Goal: Communication & Community: Answer question/provide support

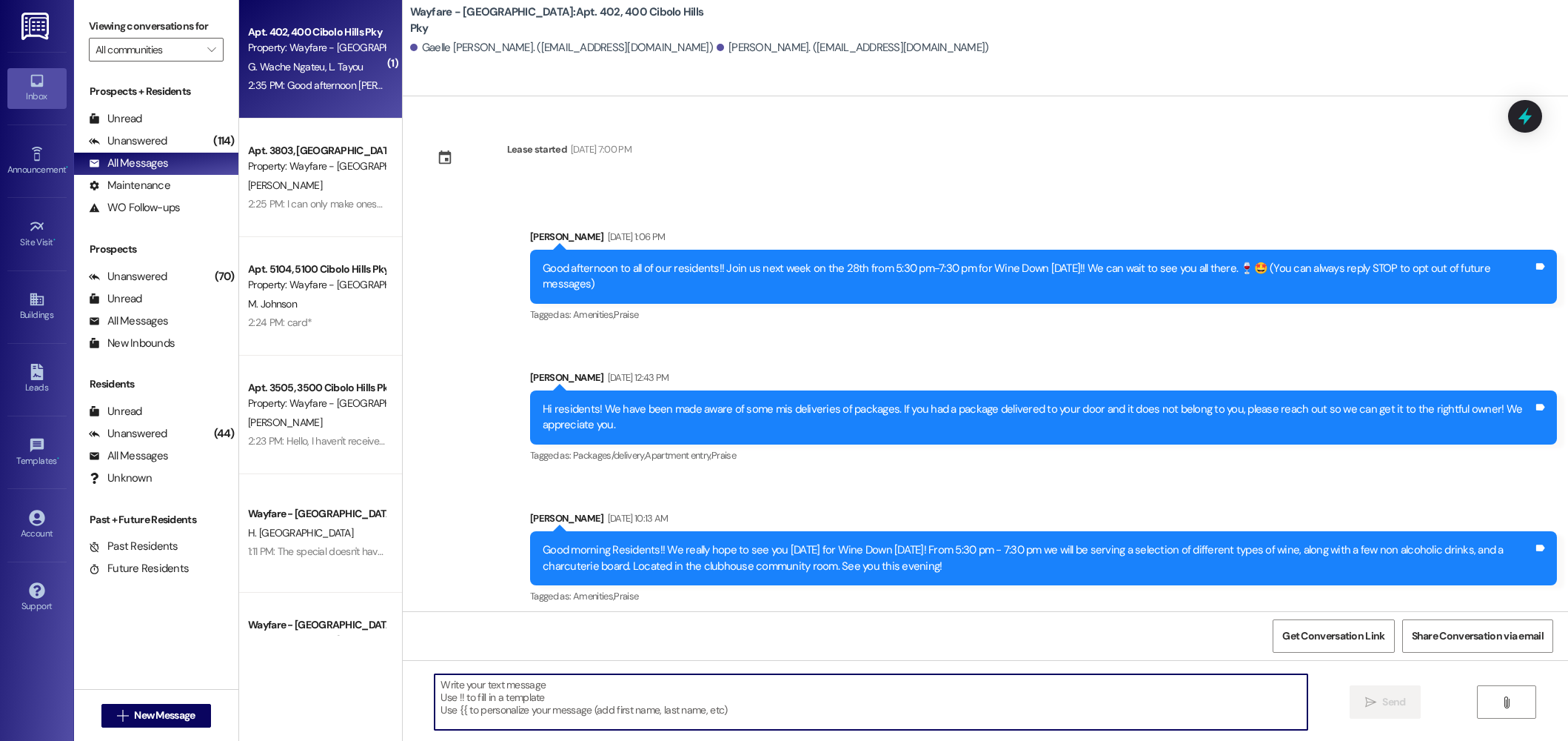
scroll to position [16437, 0]
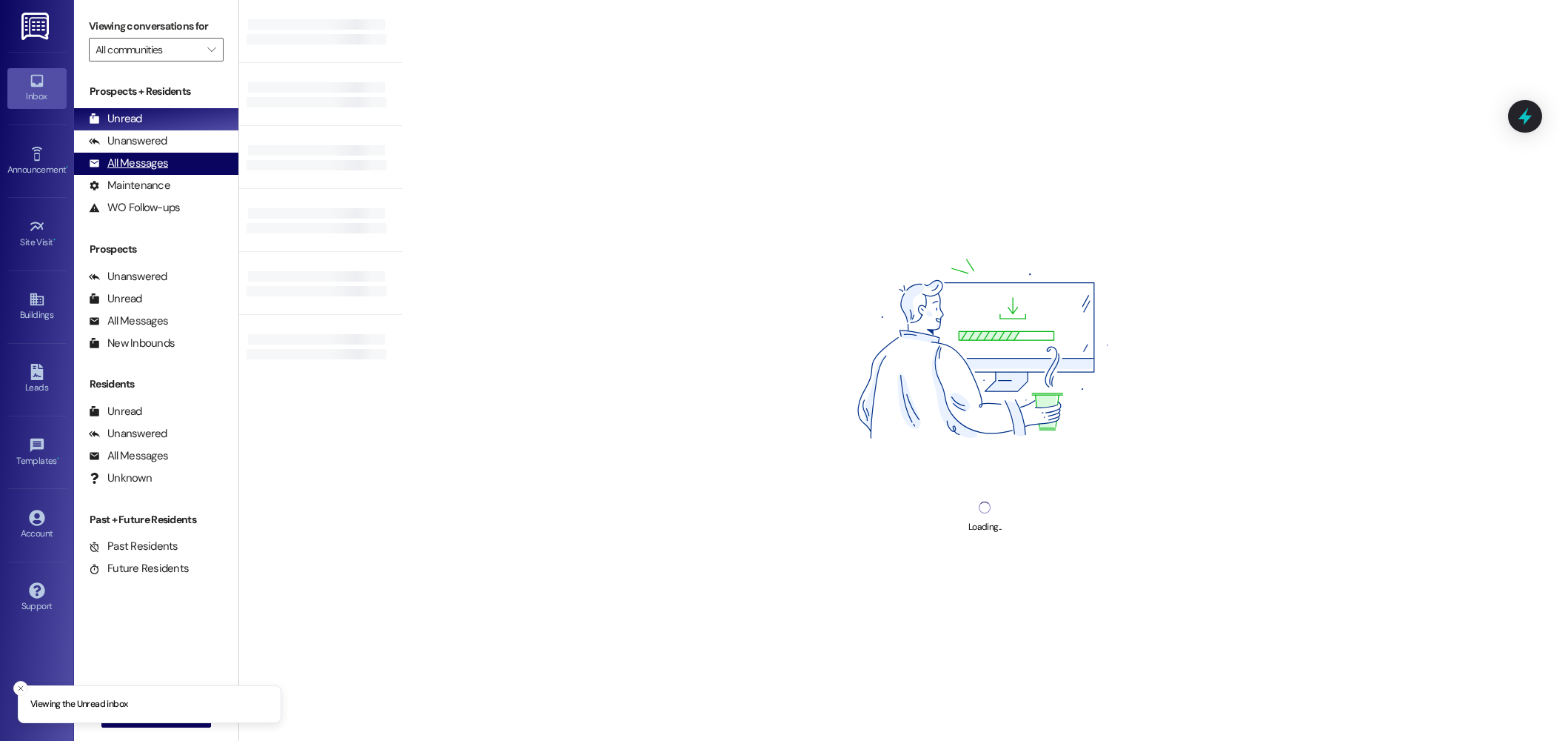
click at [135, 154] on div "All Messages (undefined)" at bounding box center [156, 163] width 164 height 22
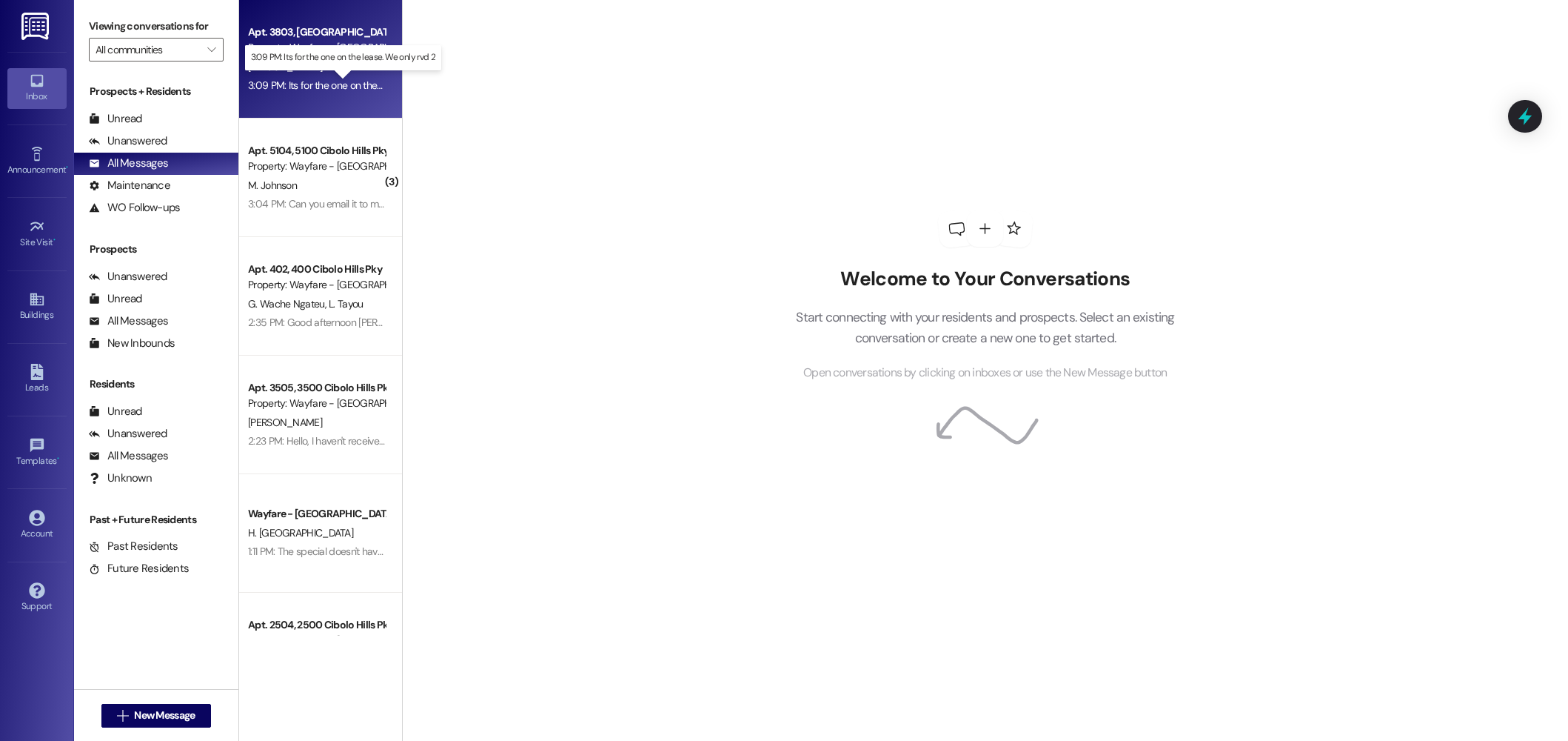
click at [271, 88] on div "3:09 PM: Its for the one on the lease. We only rvd 2 3:09 PM: Its for the one o…" at bounding box center [356, 85] width 217 height 13
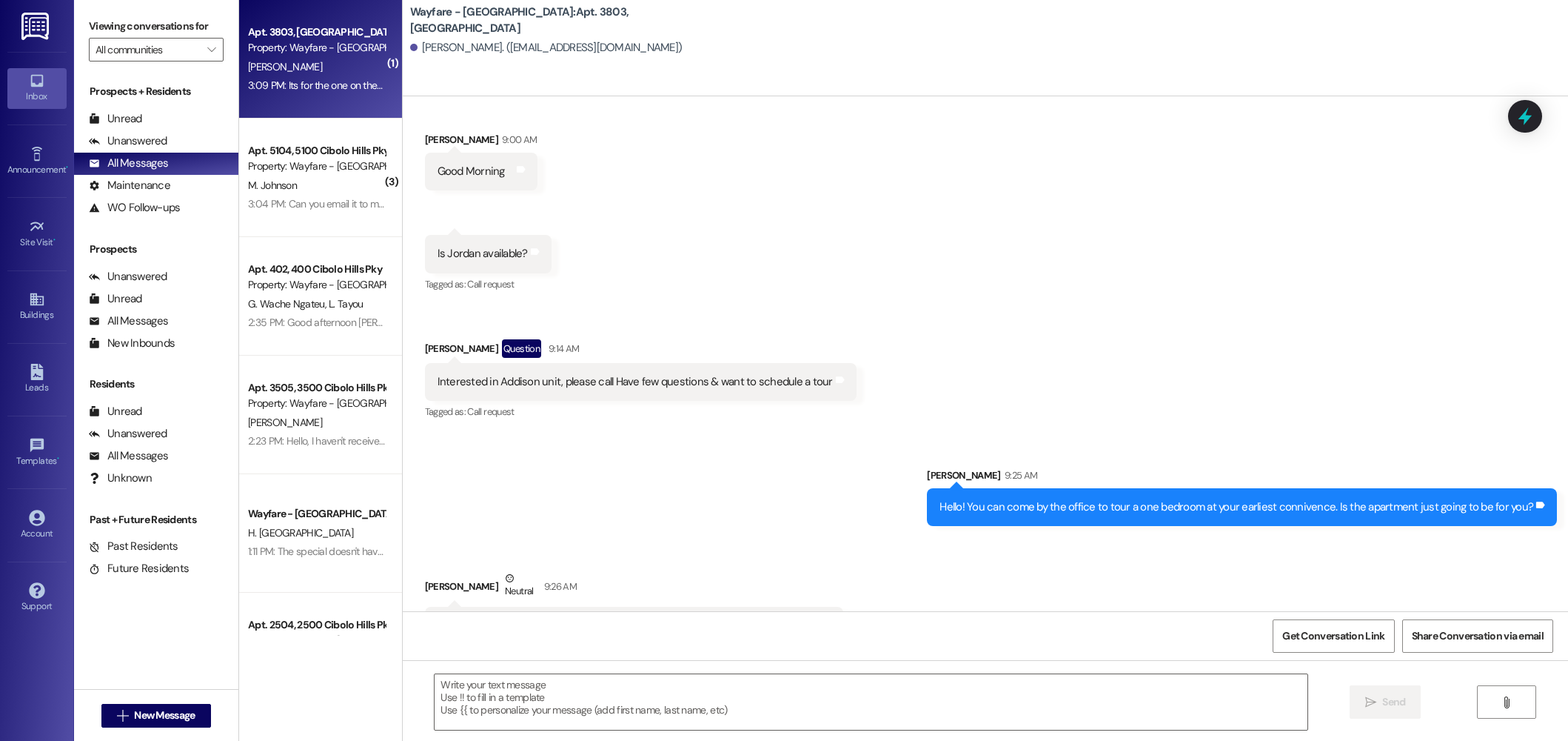
scroll to position [6963, 0]
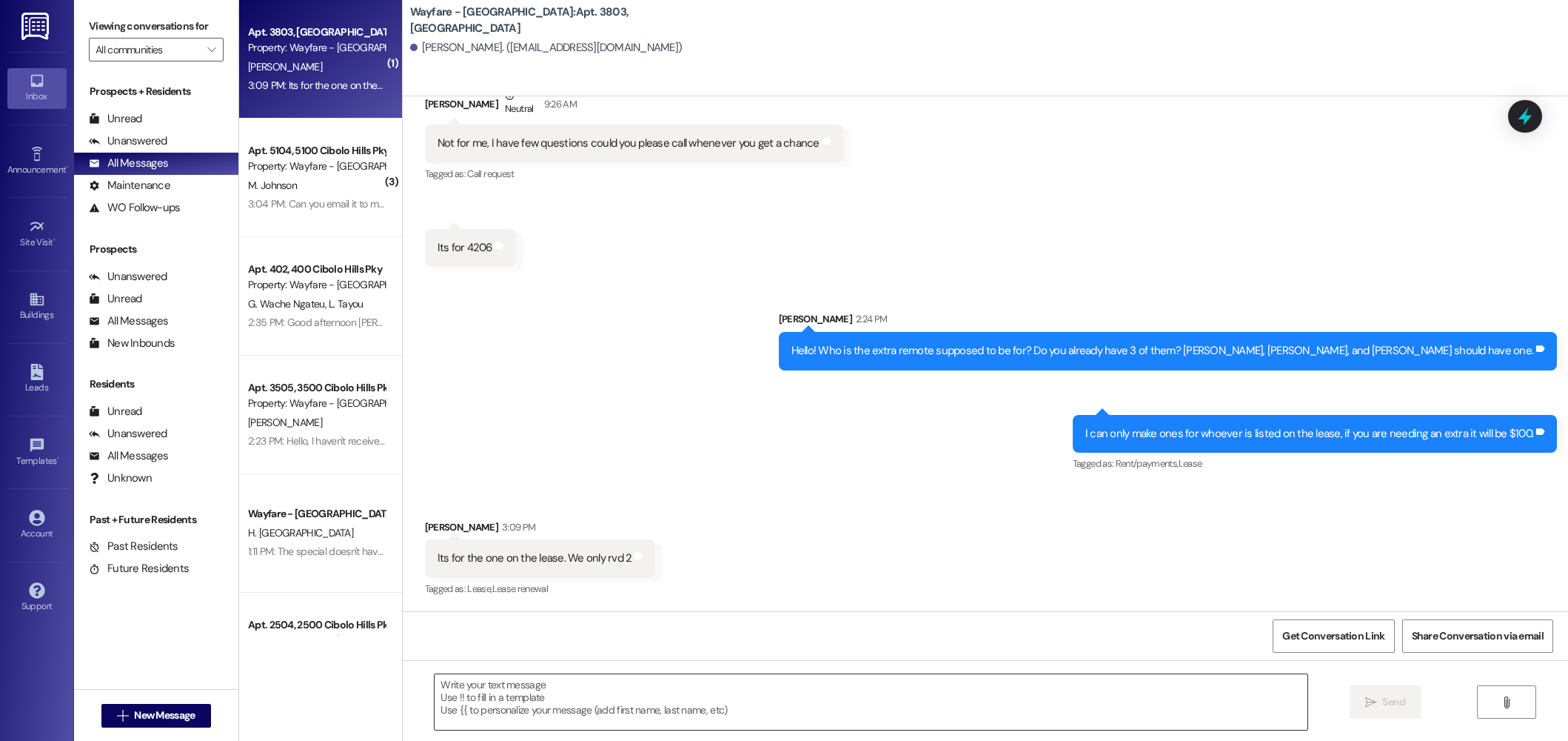
click at [709, 707] on textarea at bounding box center [871, 702] width 873 height 56
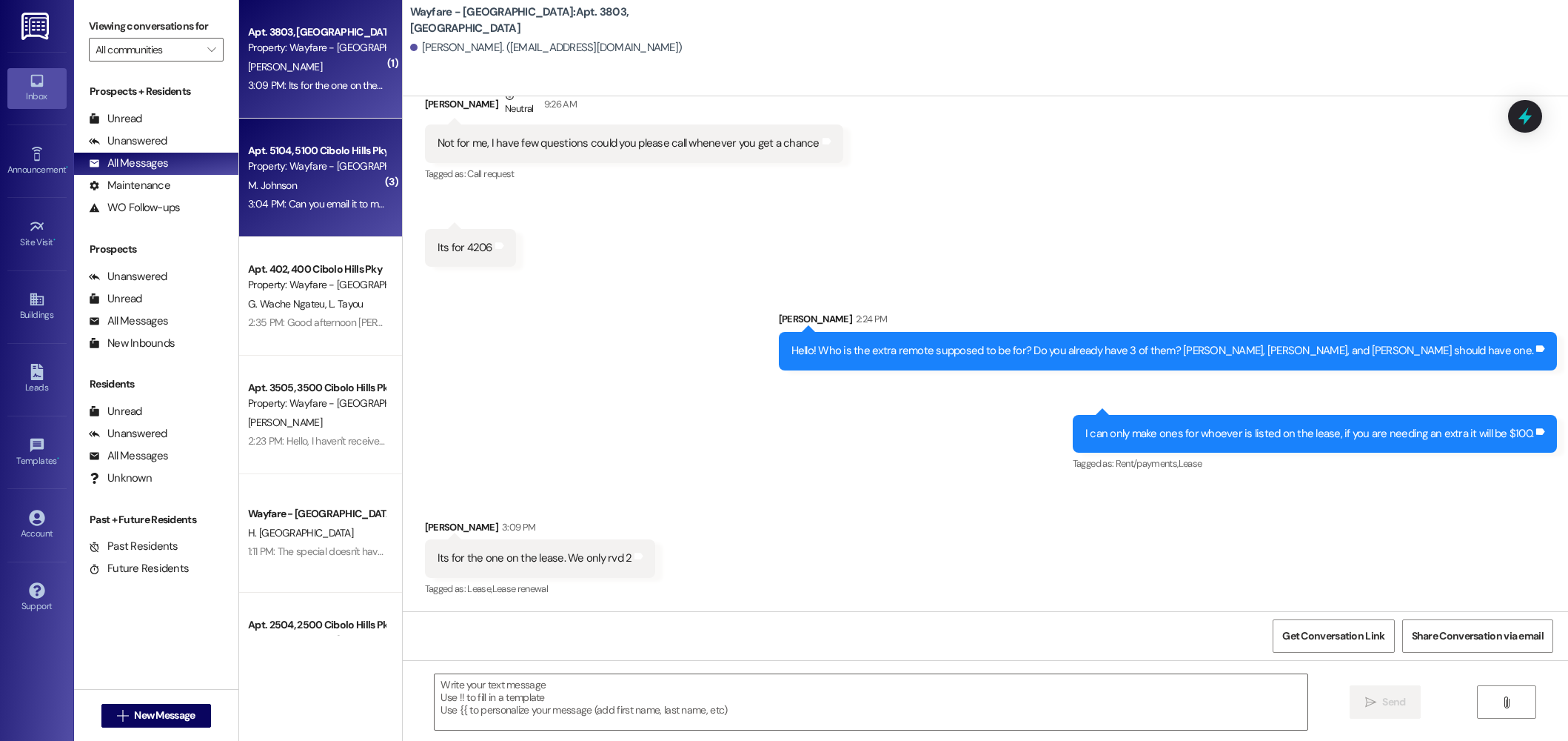
click at [324, 190] on div "M. Johnson" at bounding box center [317, 185] width 140 height 18
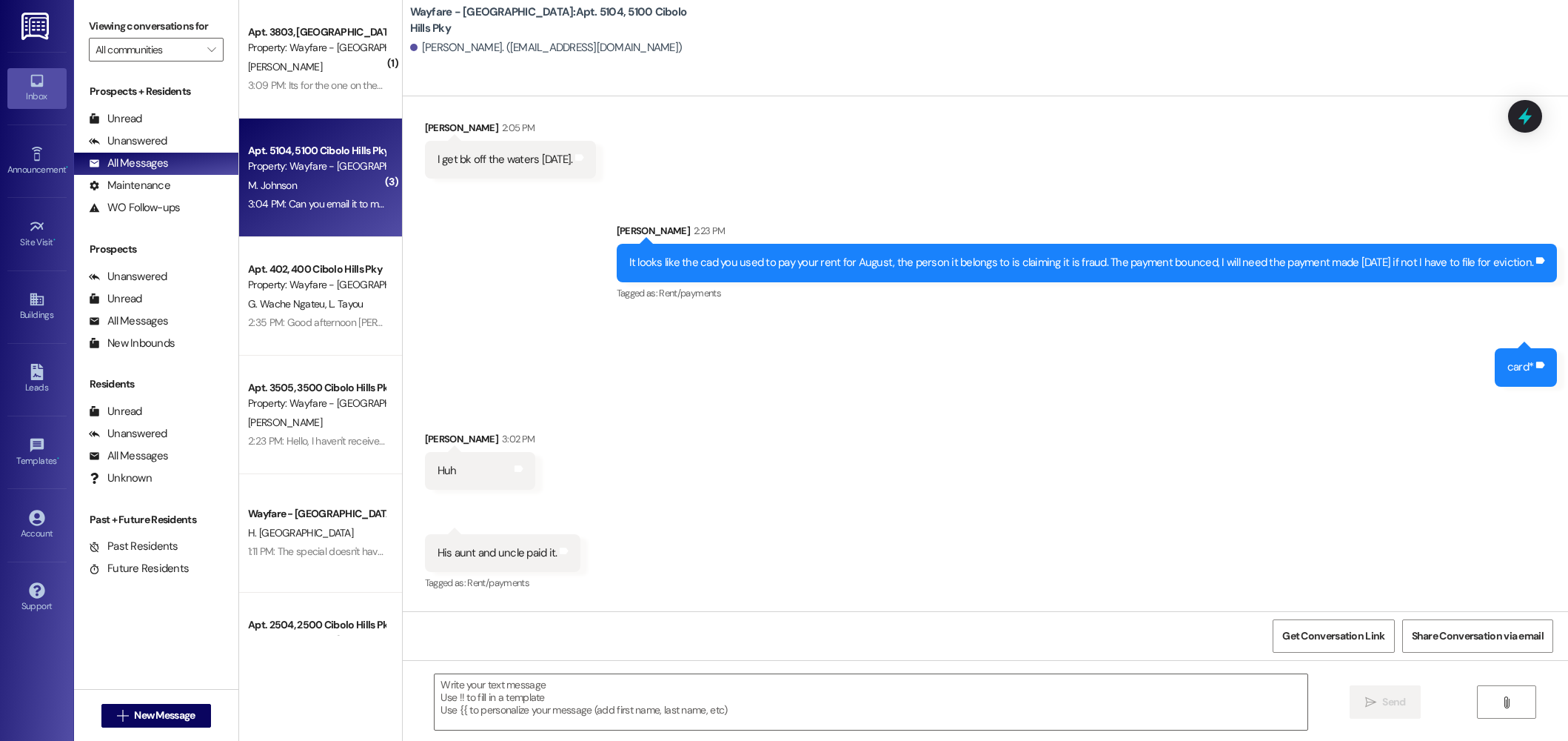
scroll to position [28346, 0]
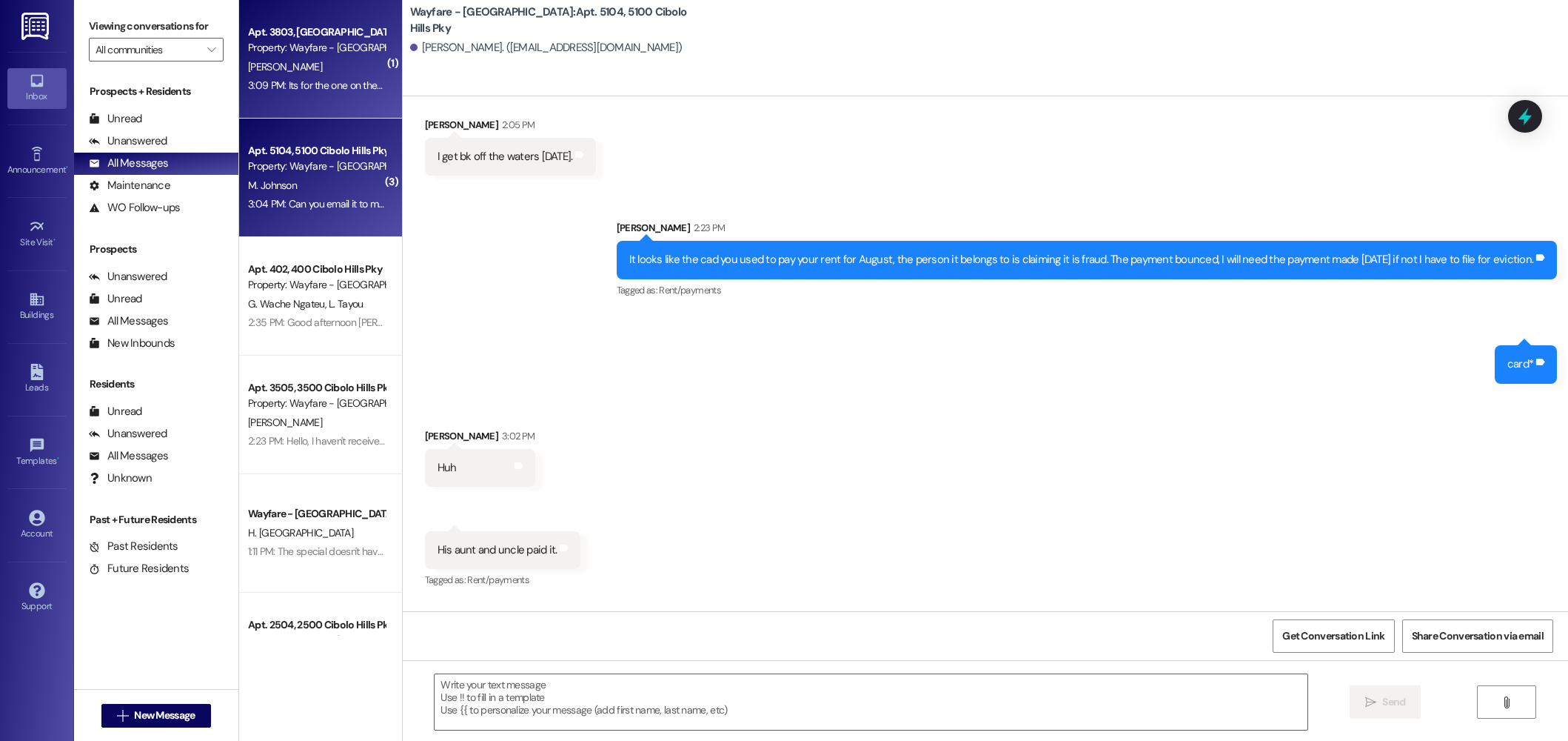
click at [293, 62] on div "[PERSON_NAME]" at bounding box center [317, 66] width 140 height 18
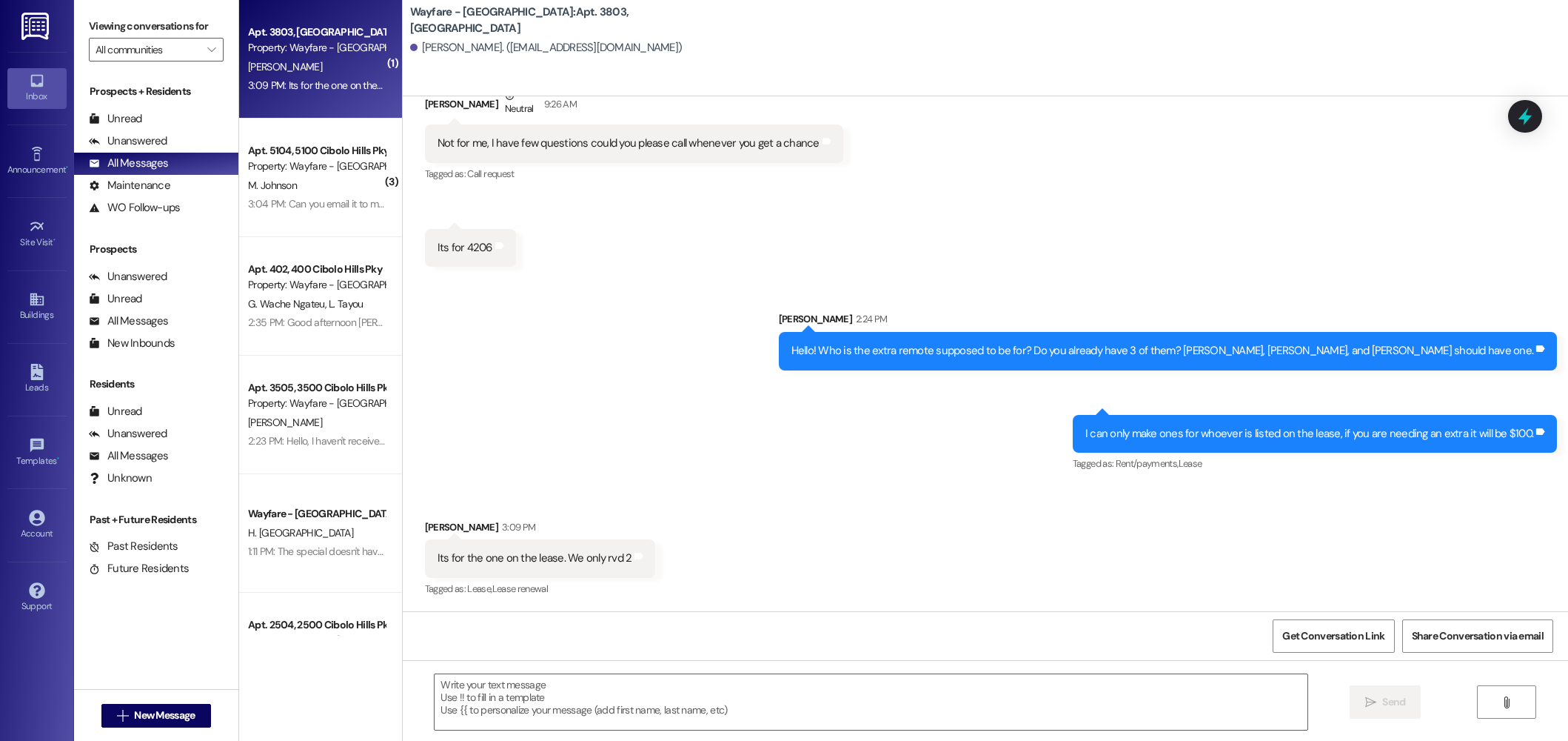
scroll to position [6964, 0]
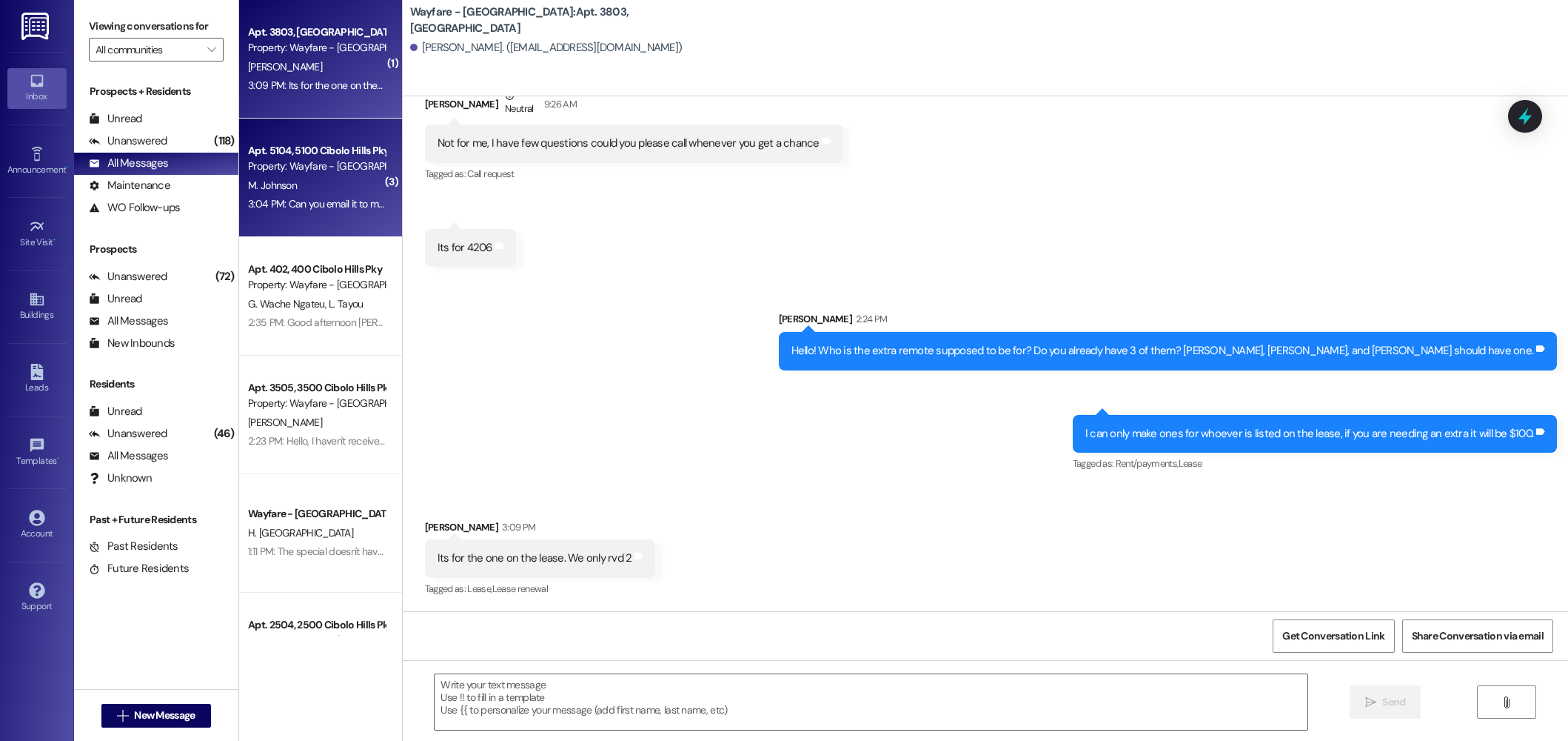
click at [358, 227] on div "Apt. 5104, 5100 Cibolo Hills Pky Property: Wayfare - Cibolo Hills M. Johnson 3:…" at bounding box center [320, 178] width 163 height 119
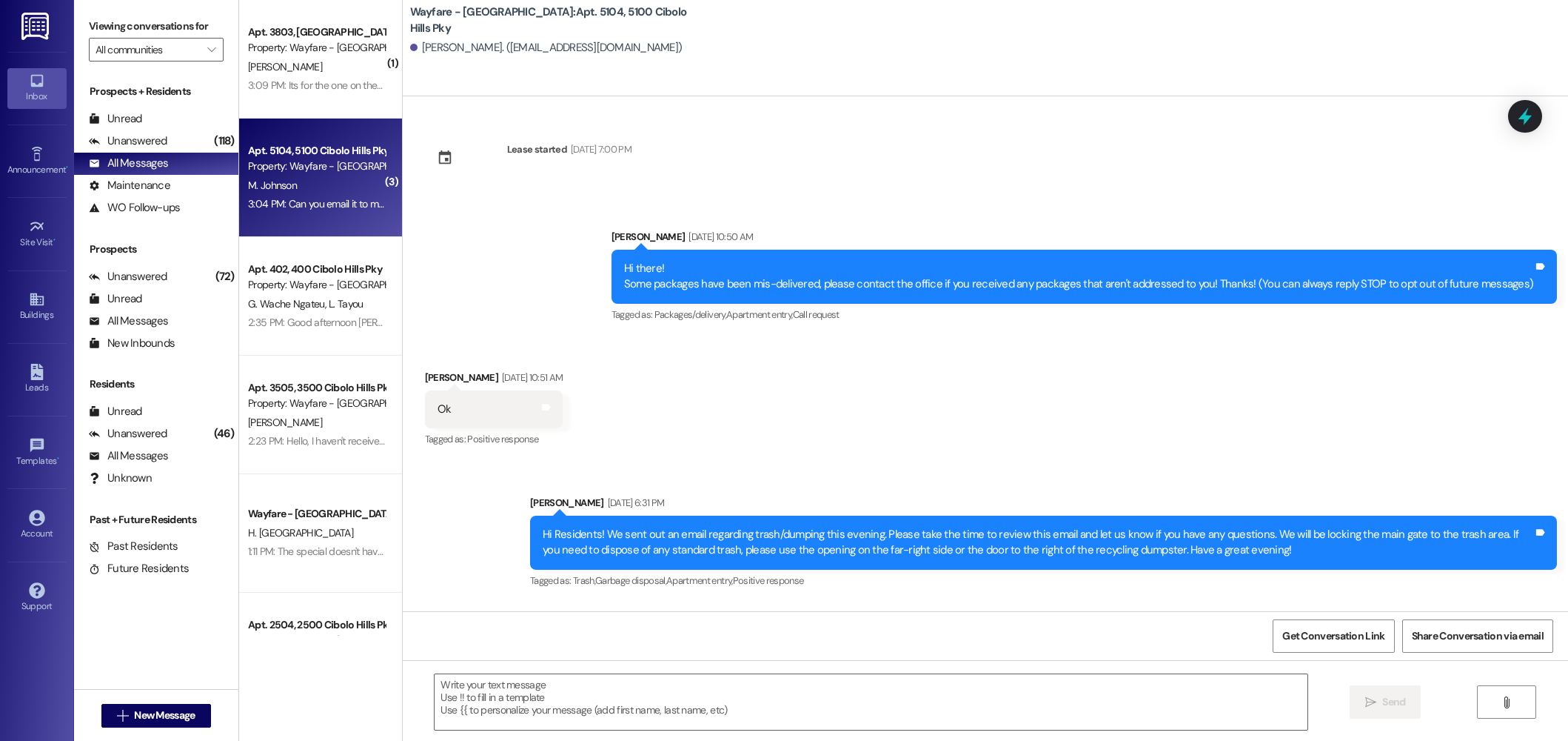
scroll to position [28346, 0]
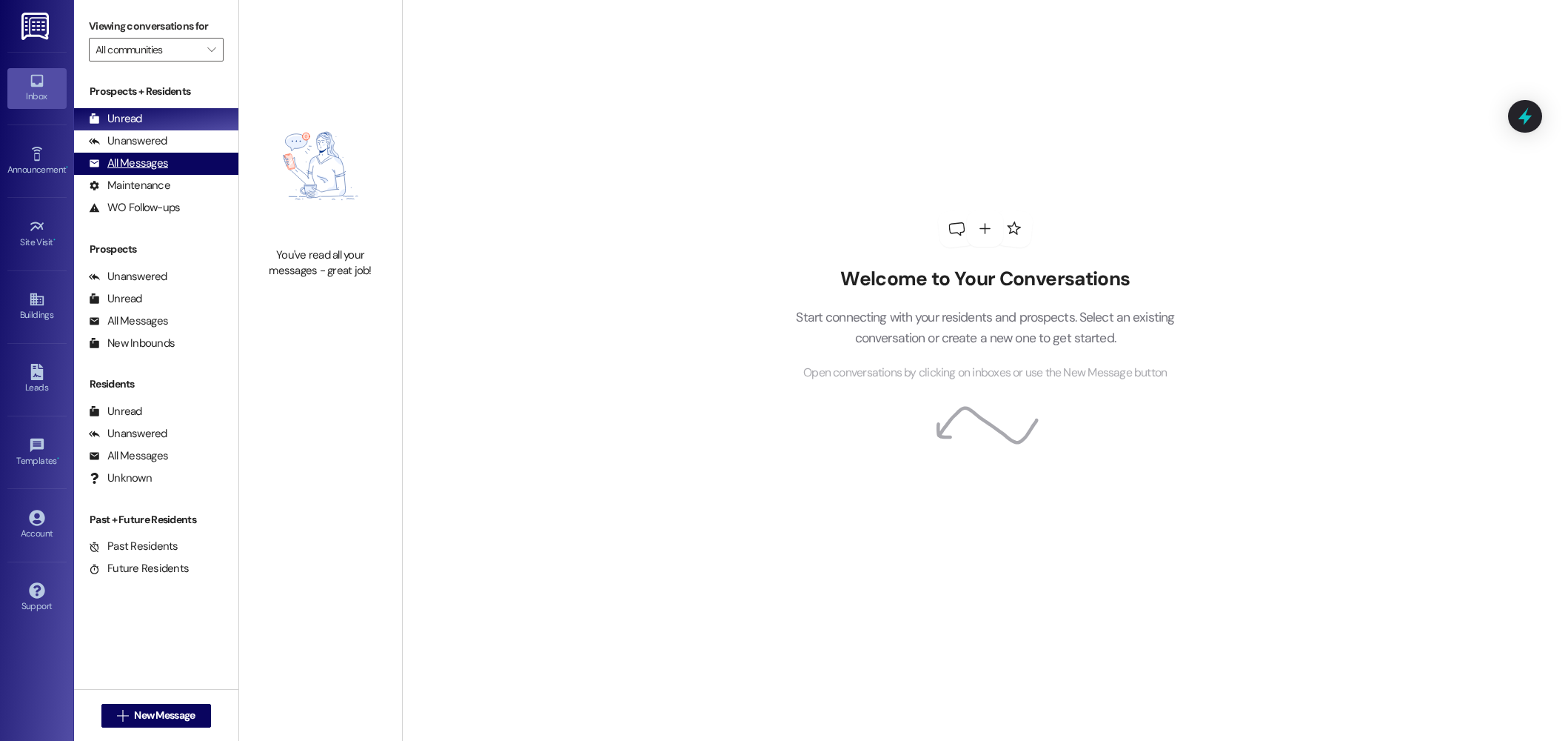
click at [127, 168] on div "All Messages" at bounding box center [128, 163] width 79 height 16
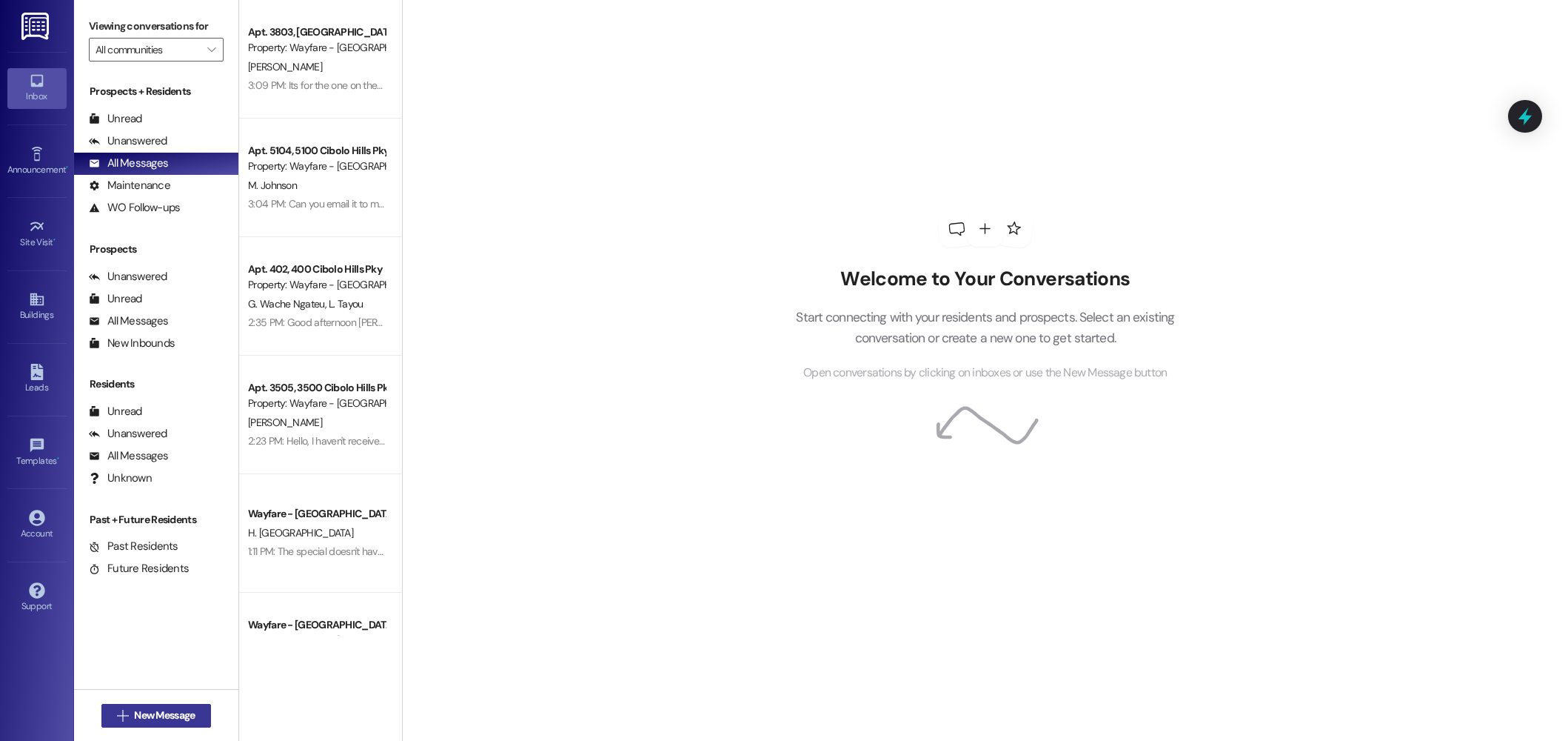
click at [144, 707] on span "New Message" at bounding box center [165, 715] width 61 height 16
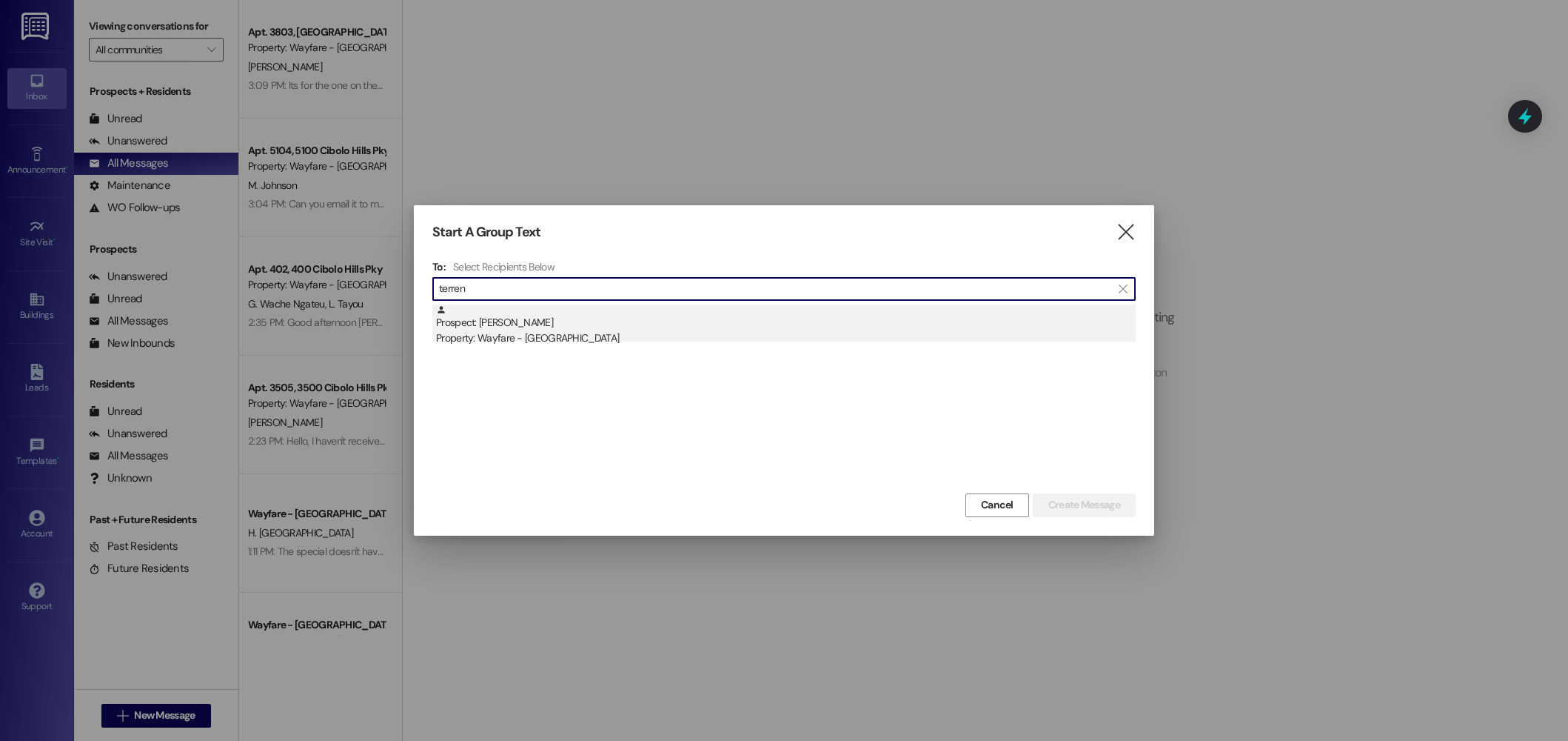
type input "terren"
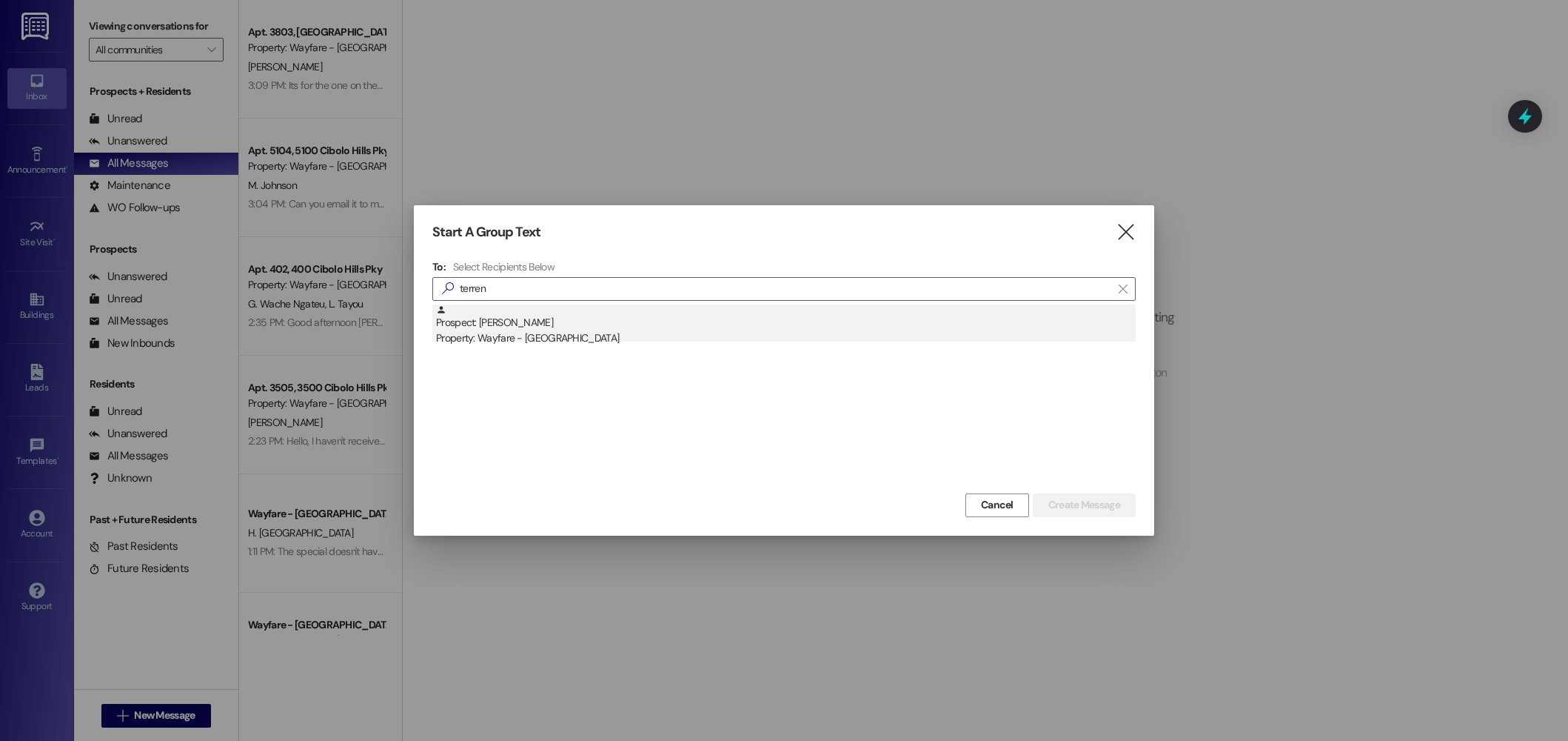
click at [621, 333] on div "Property: Wayfare - [GEOGRAPHIC_DATA]" at bounding box center [786, 338] width 700 height 16
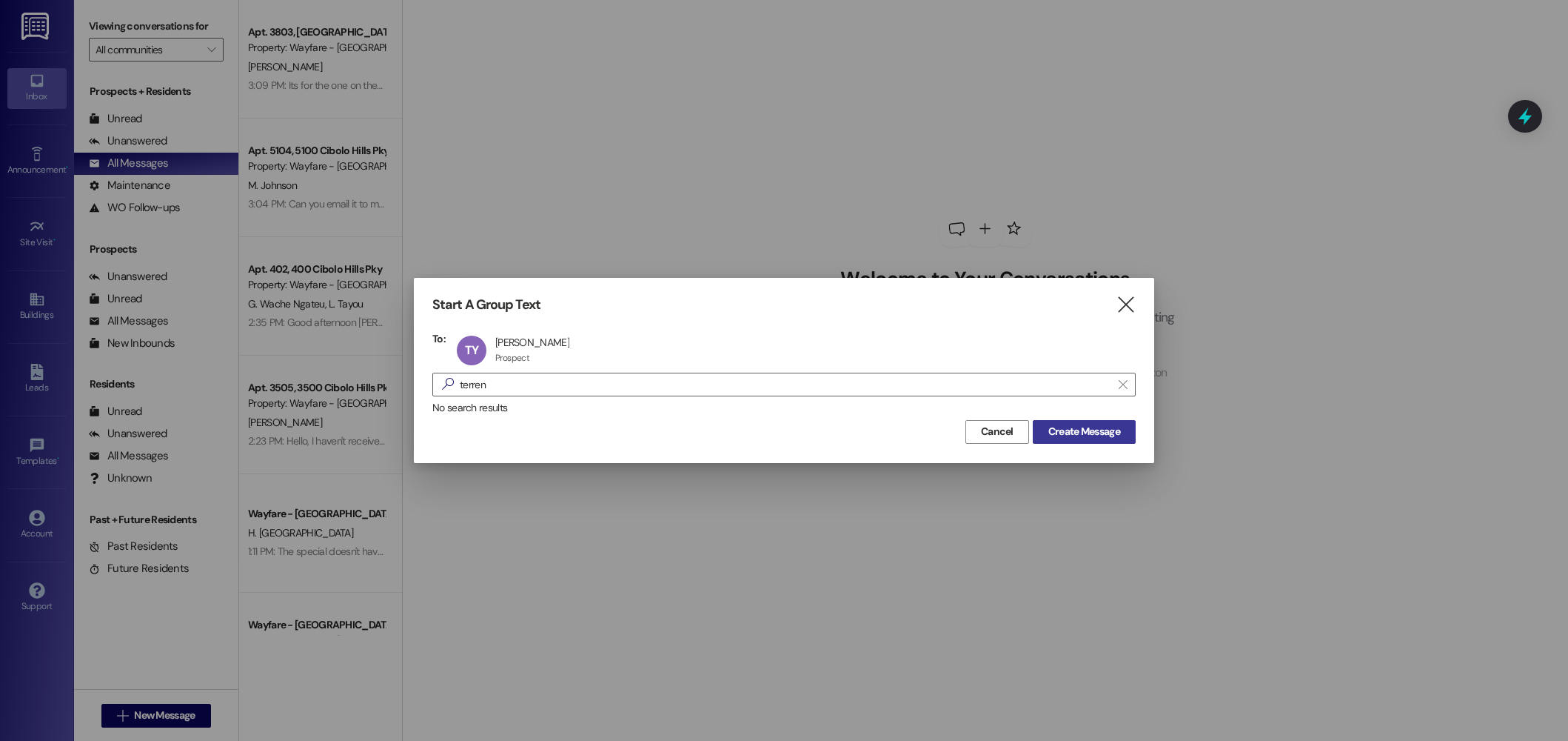
click at [1073, 438] on span "Create Message" at bounding box center [1085, 431] width 72 height 16
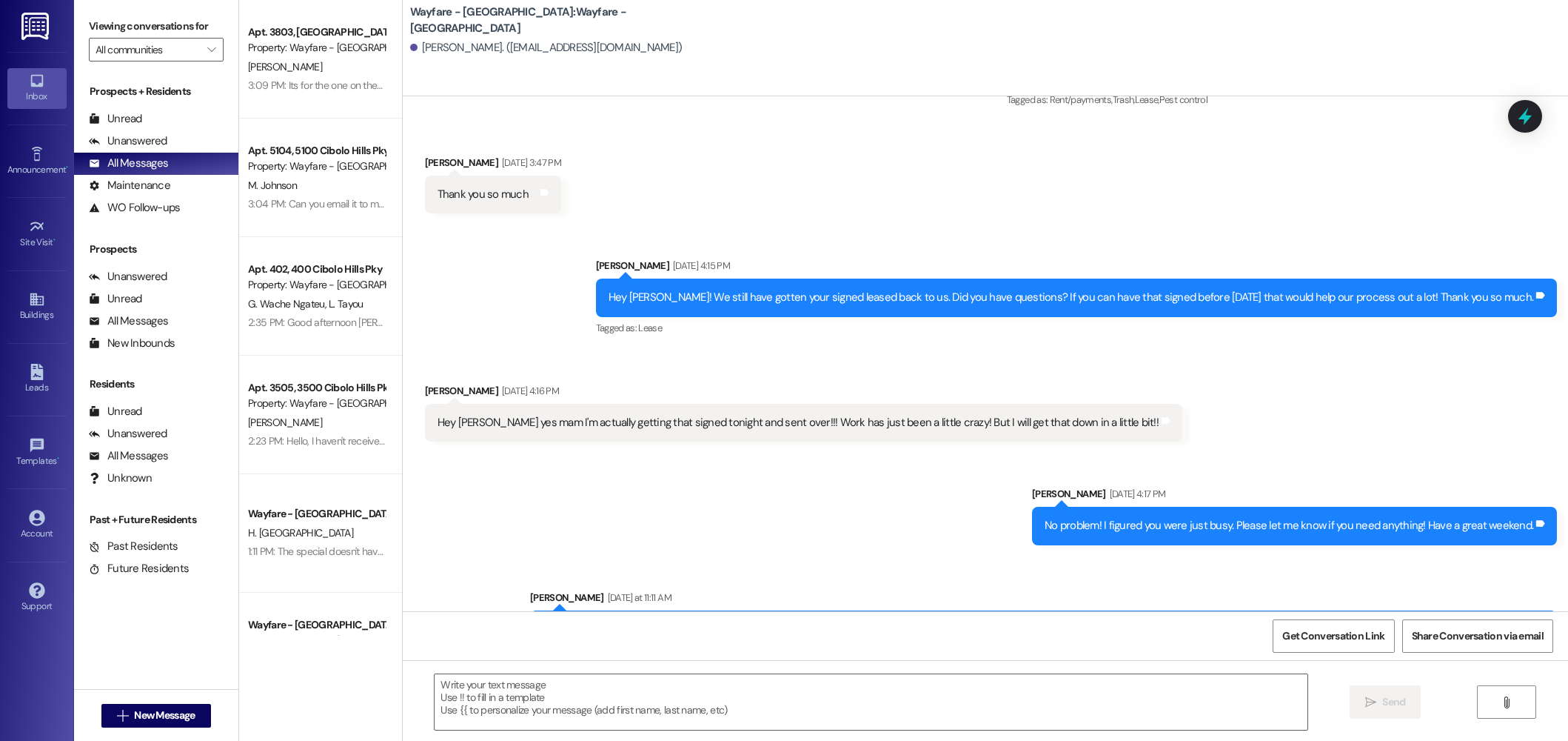
scroll to position [2099, 0]
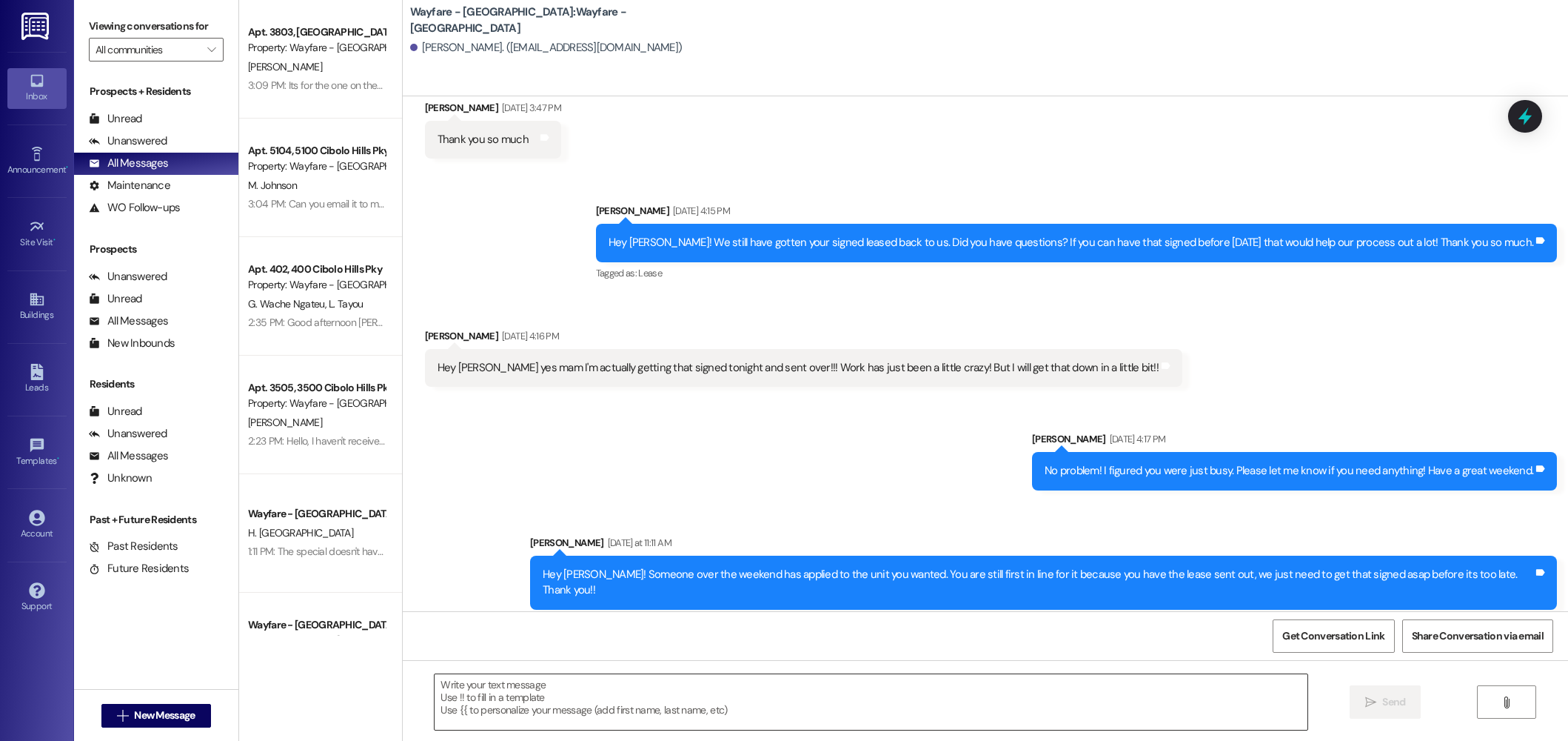
click at [661, 704] on textarea at bounding box center [871, 702] width 873 height 56
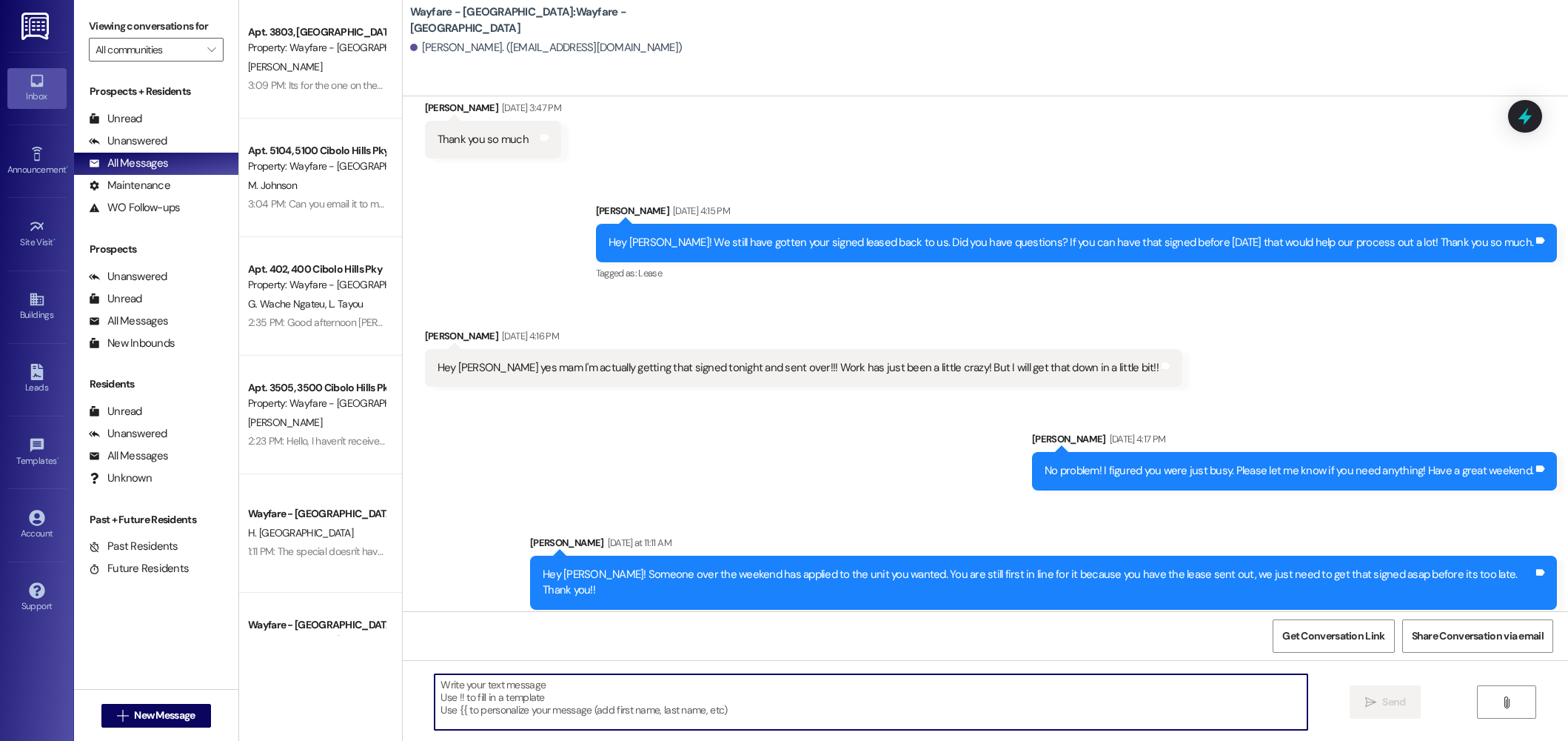
click at [654, 722] on textarea at bounding box center [871, 702] width 873 height 56
type textarea "H"
type textarea "Hey there! How is everything going? Did you need help with anything?"
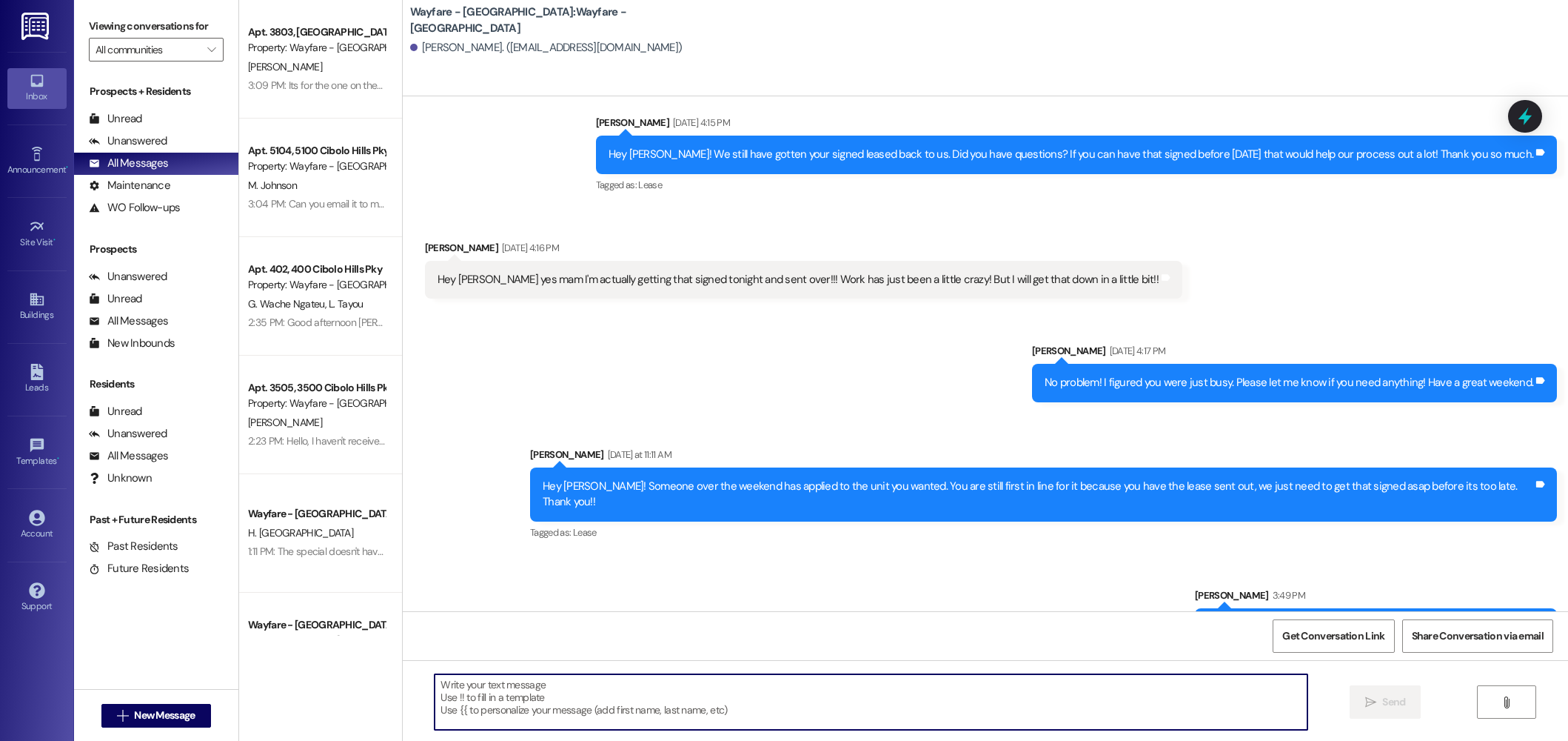
scroll to position [2203, 0]
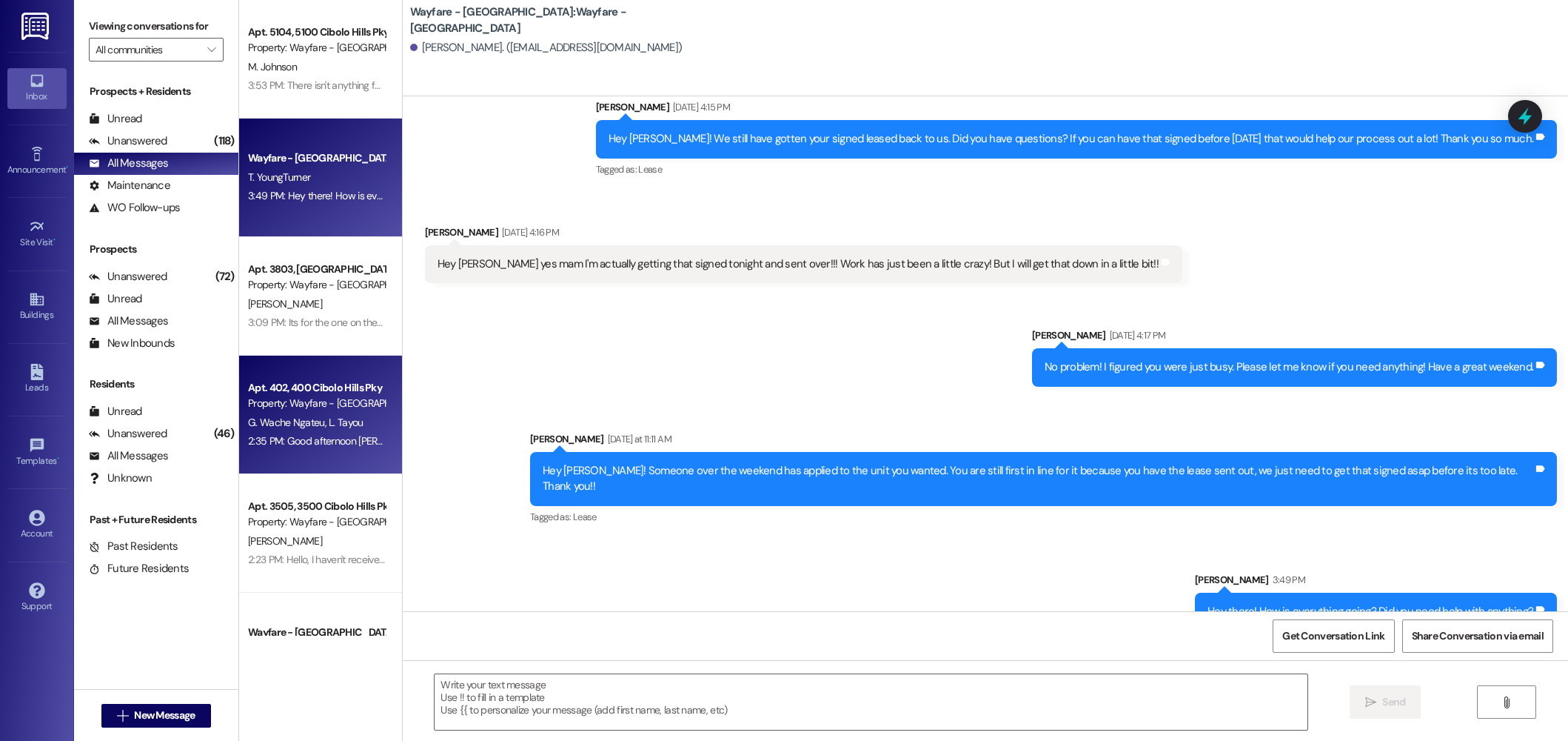
click at [297, 444] on div "2:35 PM: Good afternoon Thalya Any update on the appliance service ? 2:35 PM: G…" at bounding box center [424, 440] width 353 height 13
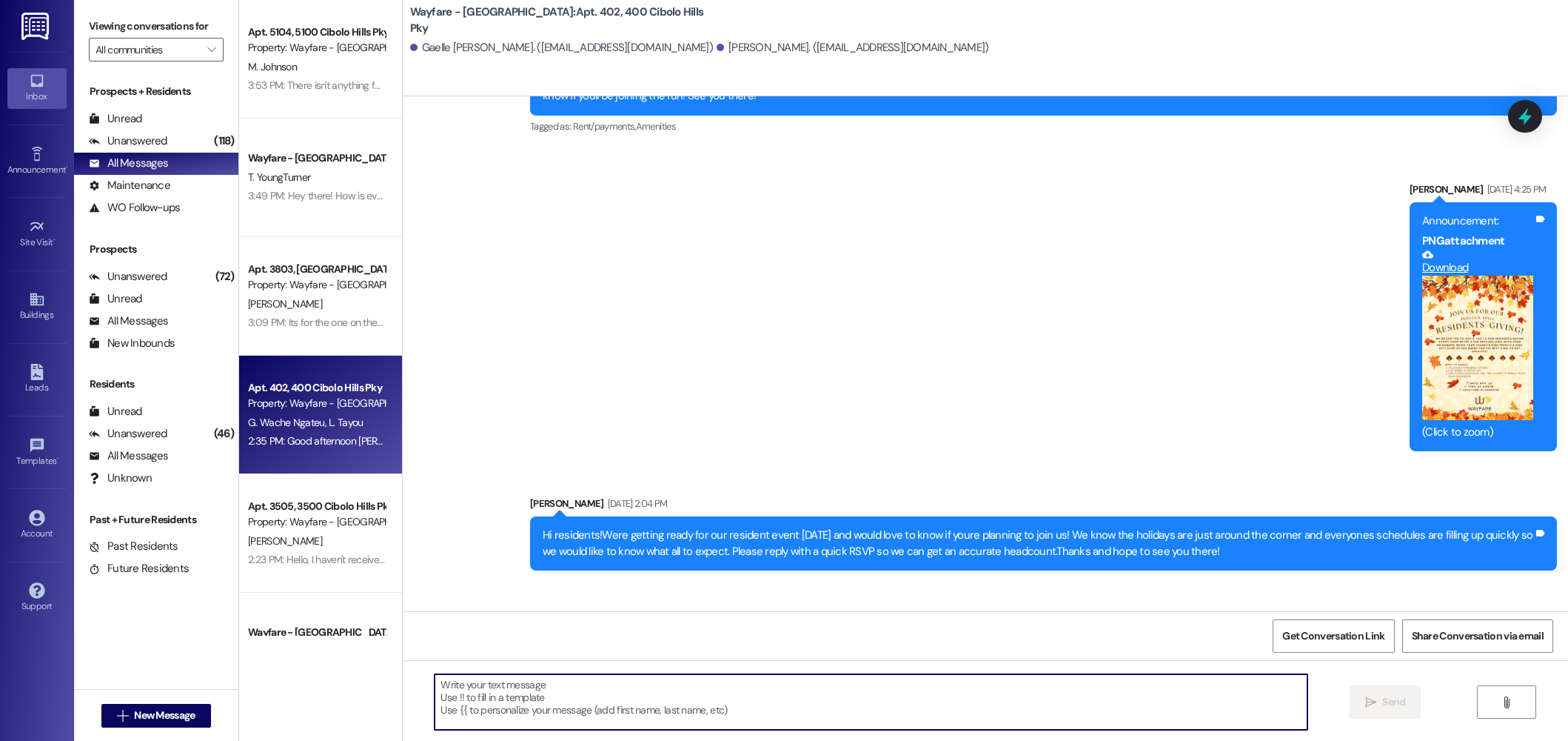
scroll to position [16437, 0]
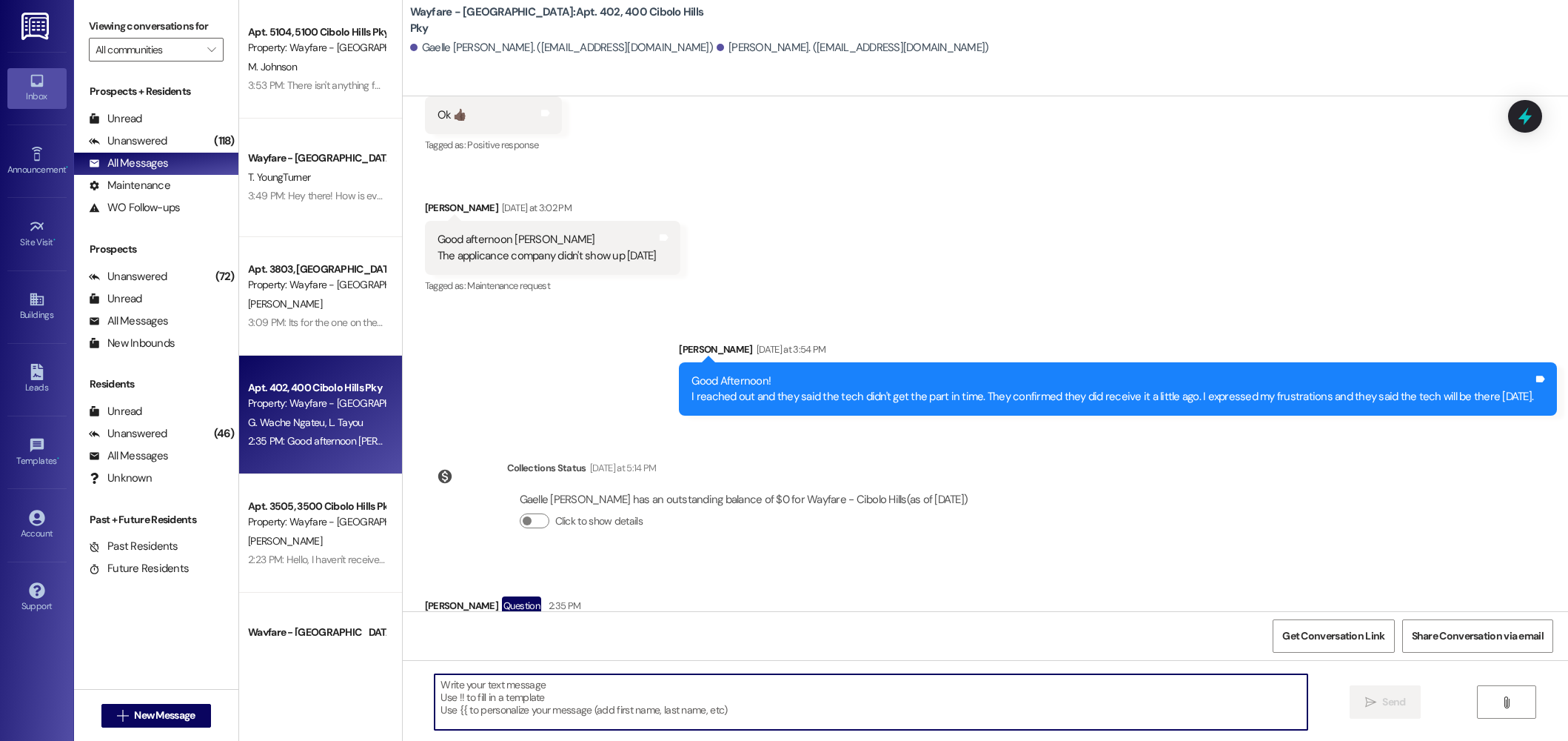
click at [516, 689] on textarea at bounding box center [871, 702] width 873 height 56
click at [603, 702] on textarea at bounding box center [871, 702] width 873 height 56
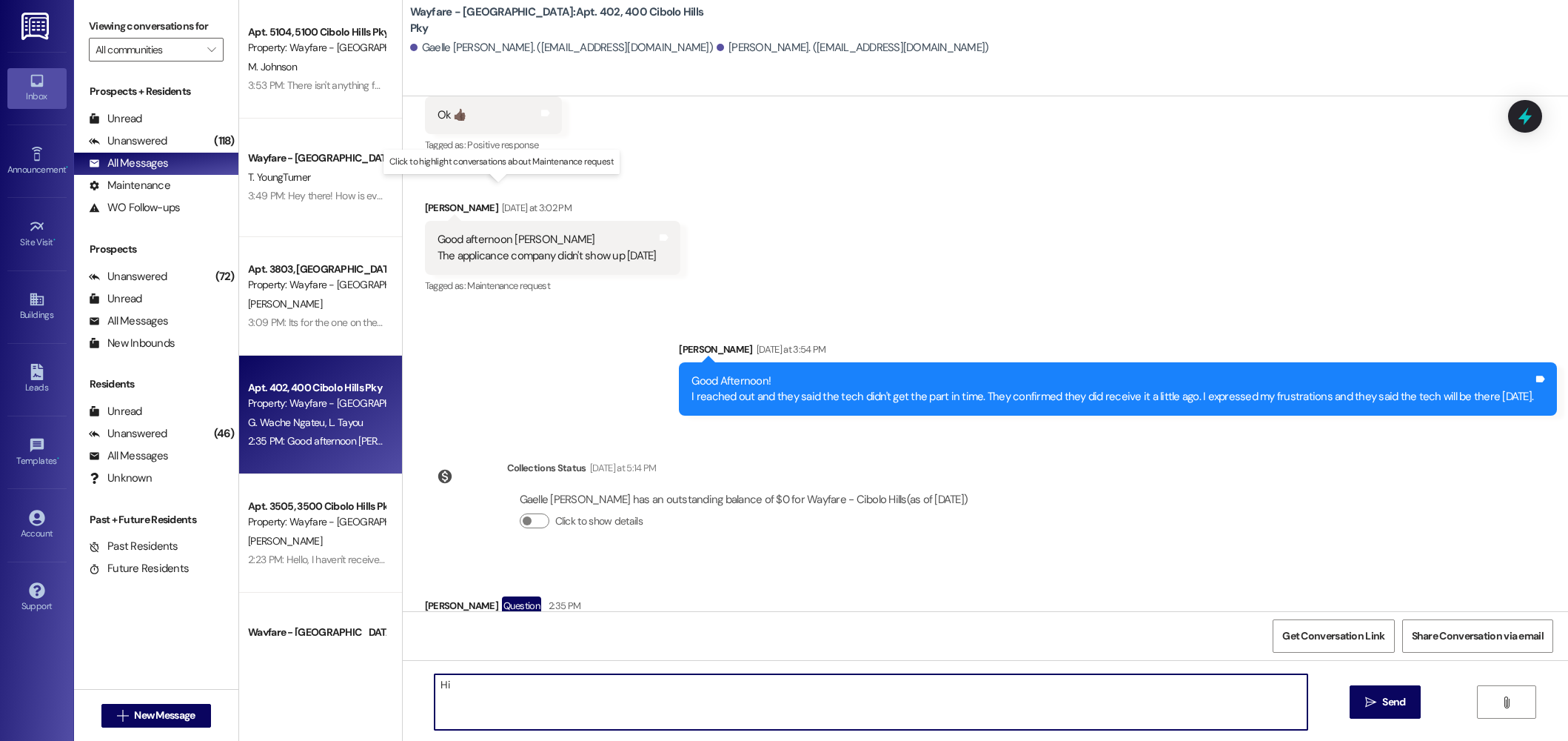
type textarea "H"
type textarea "h"
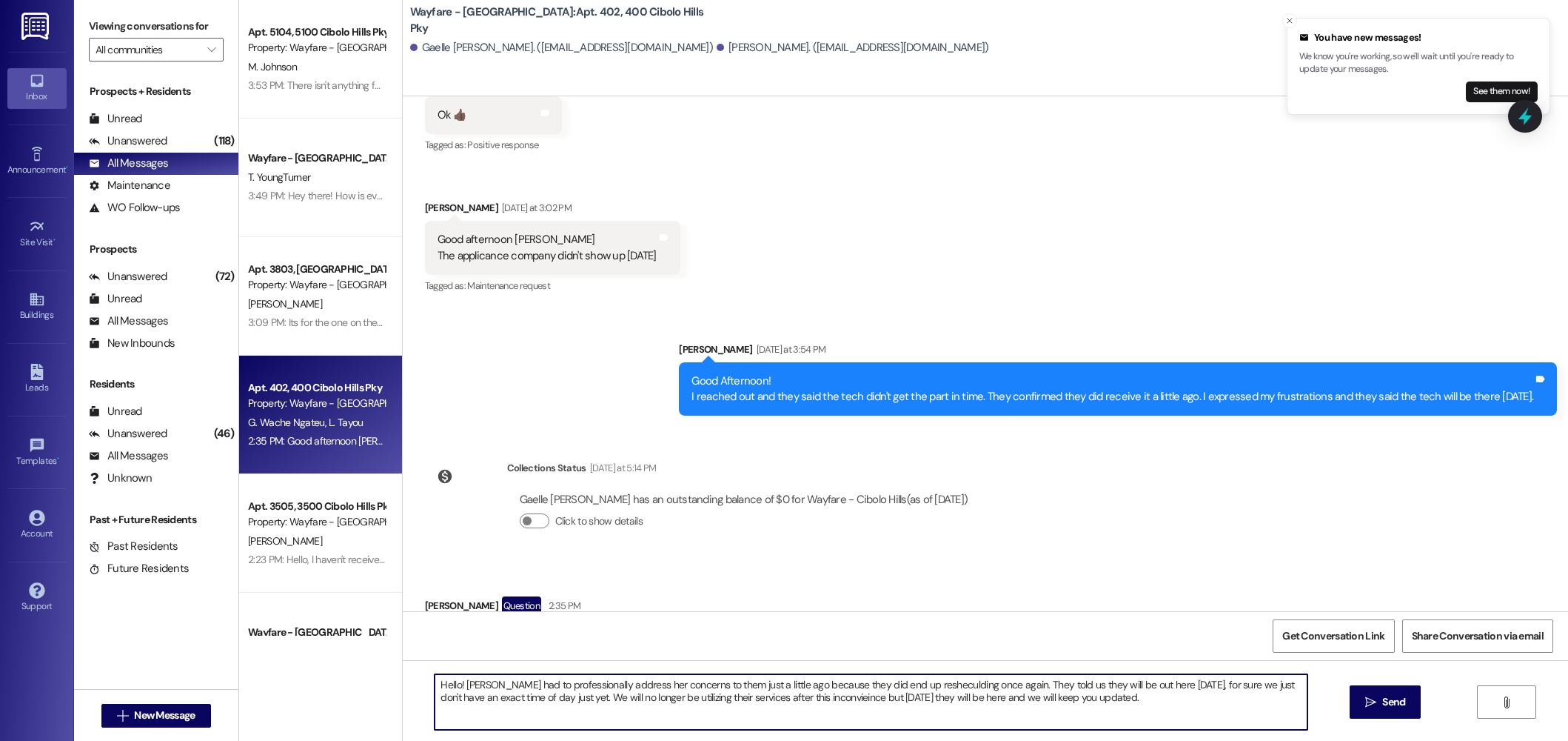
click at [996, 683] on textarea "Hello! Thalya had to professionally address her concerns to them just a little …" at bounding box center [871, 702] width 873 height 56
type textarea "Hello! Thalya had to professionally address her concerns to them just a little …"
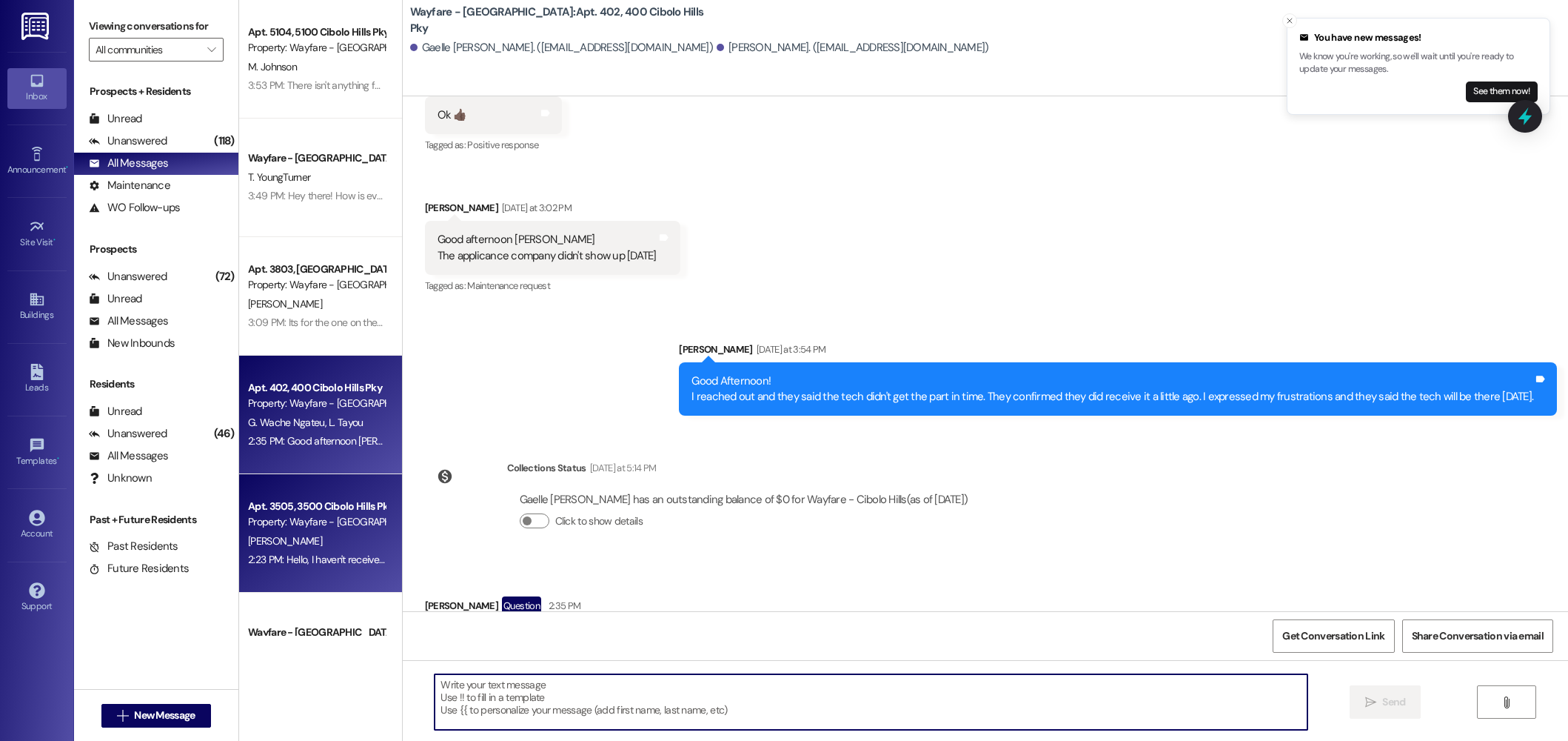
paste textarea "Hello, Thalya addressed her concerns with them earlier today after they resched…"
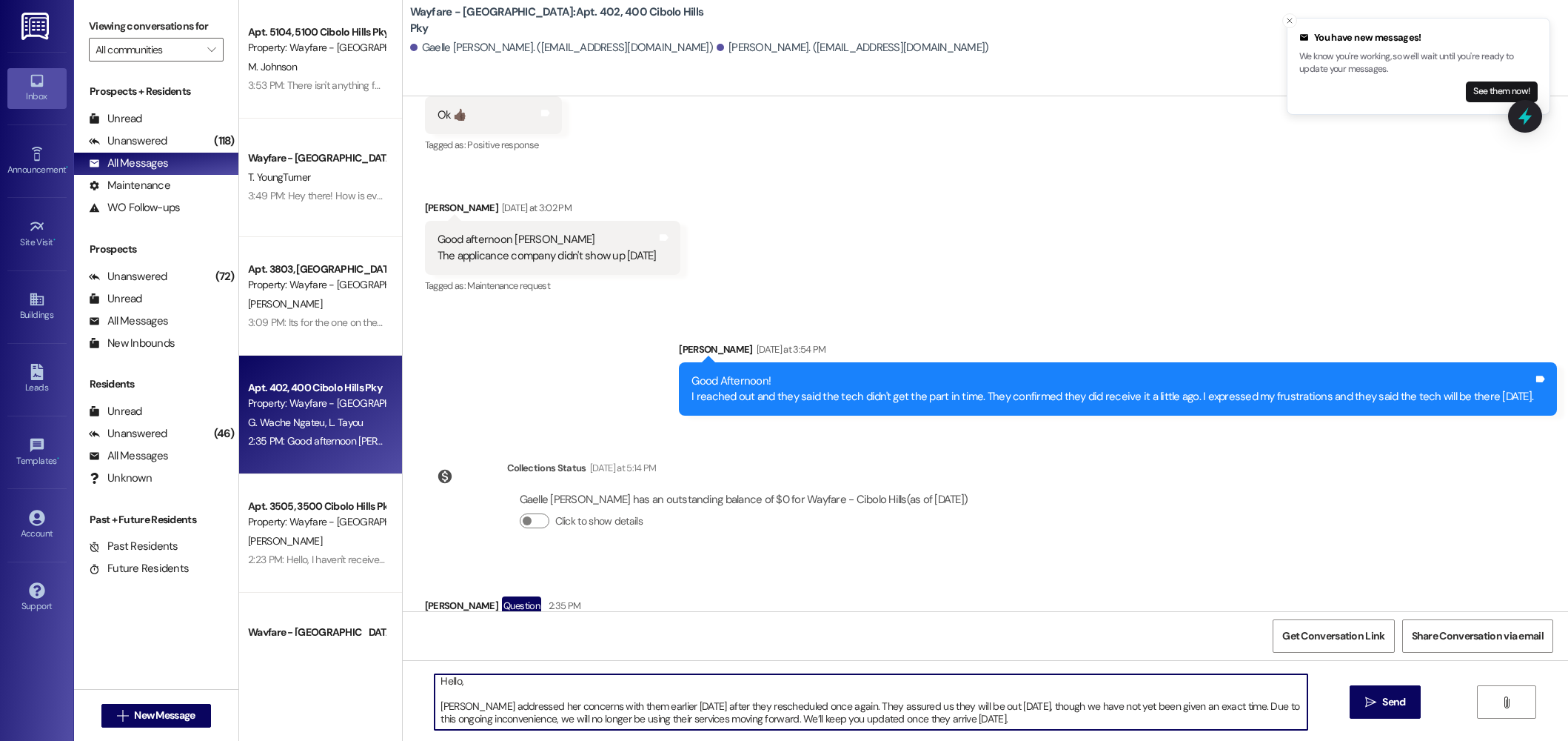
scroll to position [0, 0]
drag, startPoint x: 687, startPoint y: 710, endPoint x: 668, endPoint y: 711, distance: 19.0
click at [668, 711] on textarea "Hello, Thalya addressed her concerns with them earlier today after they resched…" at bounding box center [871, 702] width 873 height 56
drag, startPoint x: 834, startPoint y: 710, endPoint x: 900, endPoint y: 709, distance: 66.0
click at [834, 710] on textarea "Hello, Thalya addressed her concerns with them earlier today because they resch…" at bounding box center [871, 702] width 873 height 56
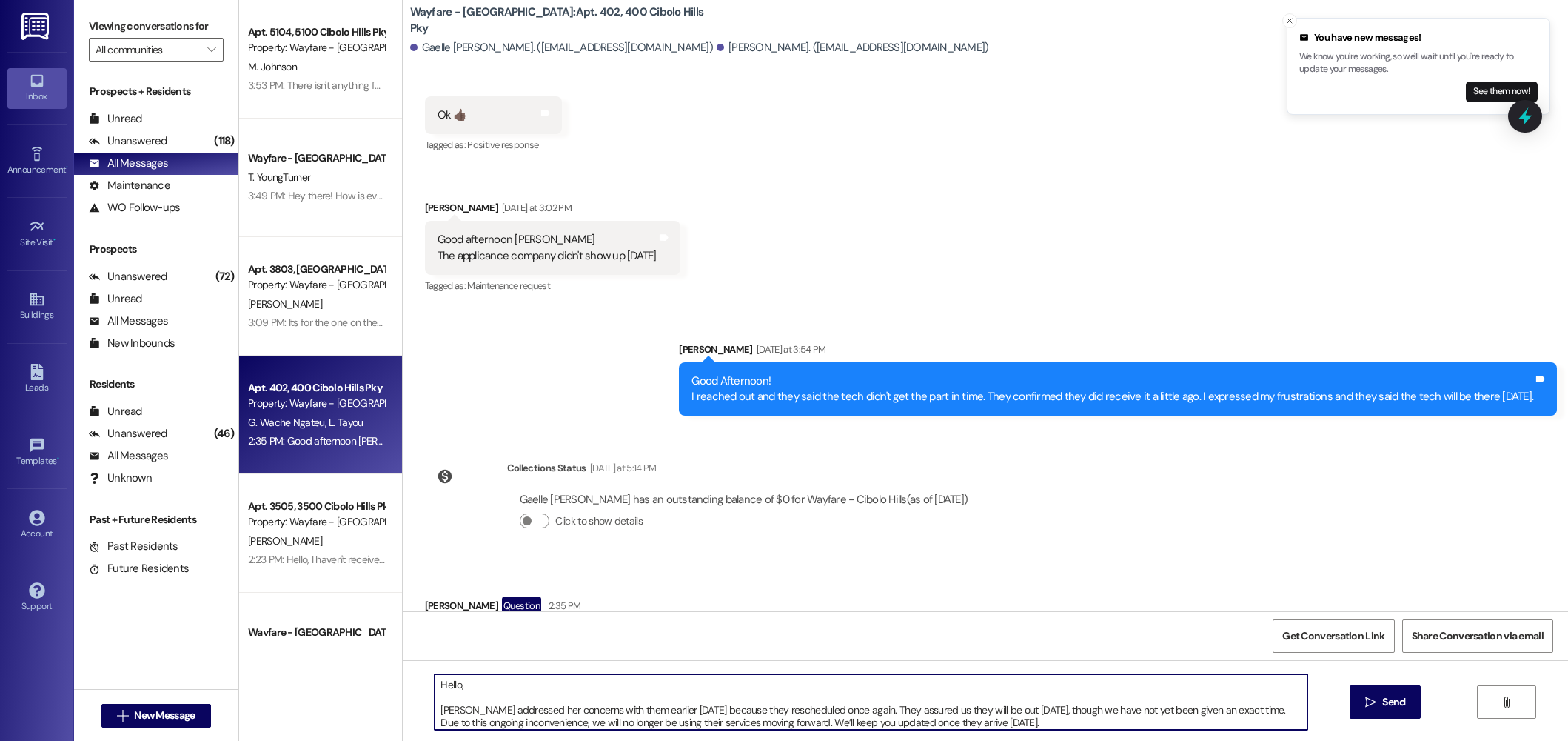
scroll to position [3, 0]
drag, startPoint x: 527, startPoint y: 722, endPoint x: 539, endPoint y: 721, distance: 12.0
click at [527, 722] on textarea "Hello, Thalya addressed her concerns with them earlier today because they resch…" at bounding box center [871, 702] width 873 height 56
click at [923, 711] on textarea "Hello, Thalya addressed her concerns with them earlier today because they resch…" at bounding box center [871, 702] width 873 height 56
type textarea "Hello, Thalya addressed her concerns with them earlier today because they resch…"
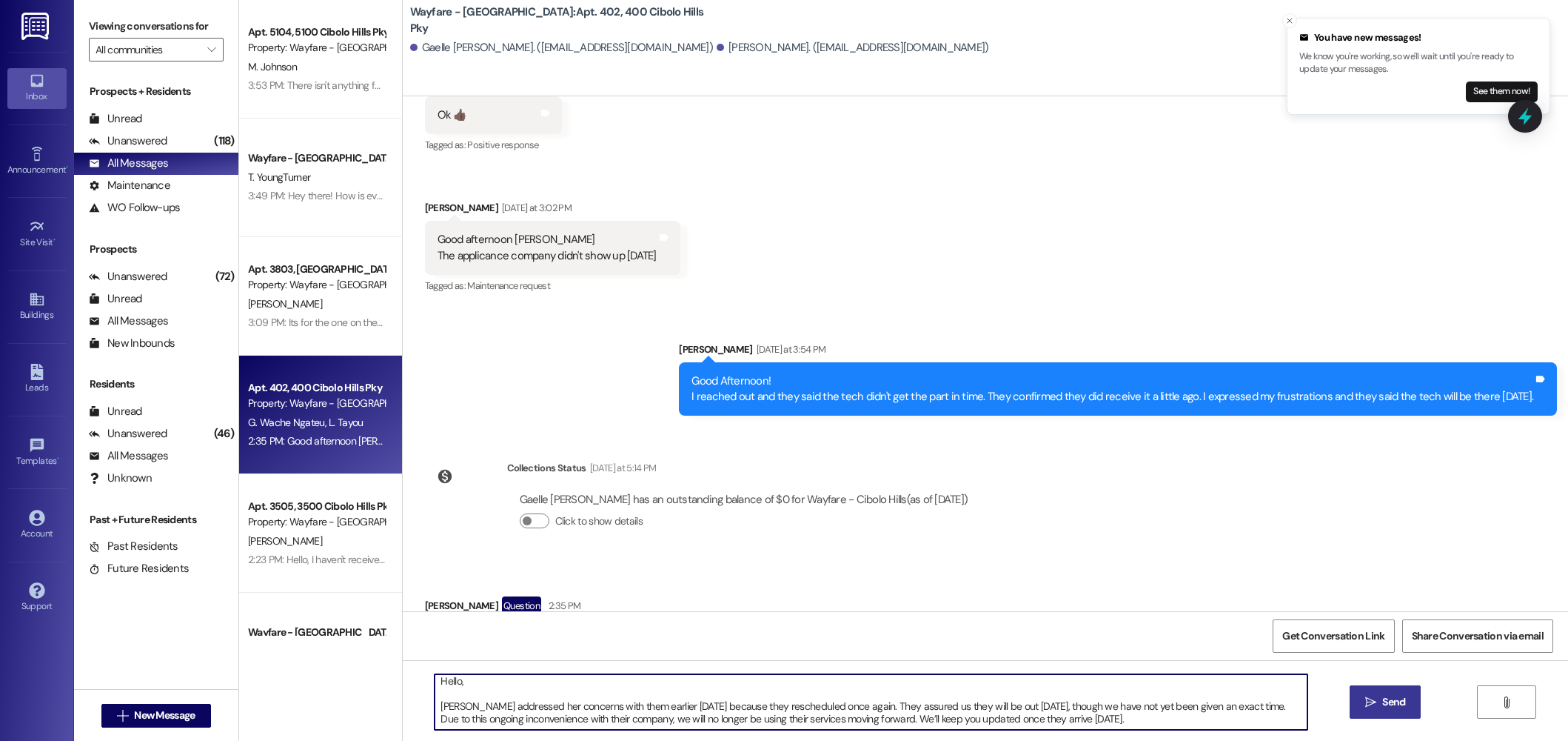
click at [1396, 701] on span "Send" at bounding box center [1393, 702] width 23 height 16
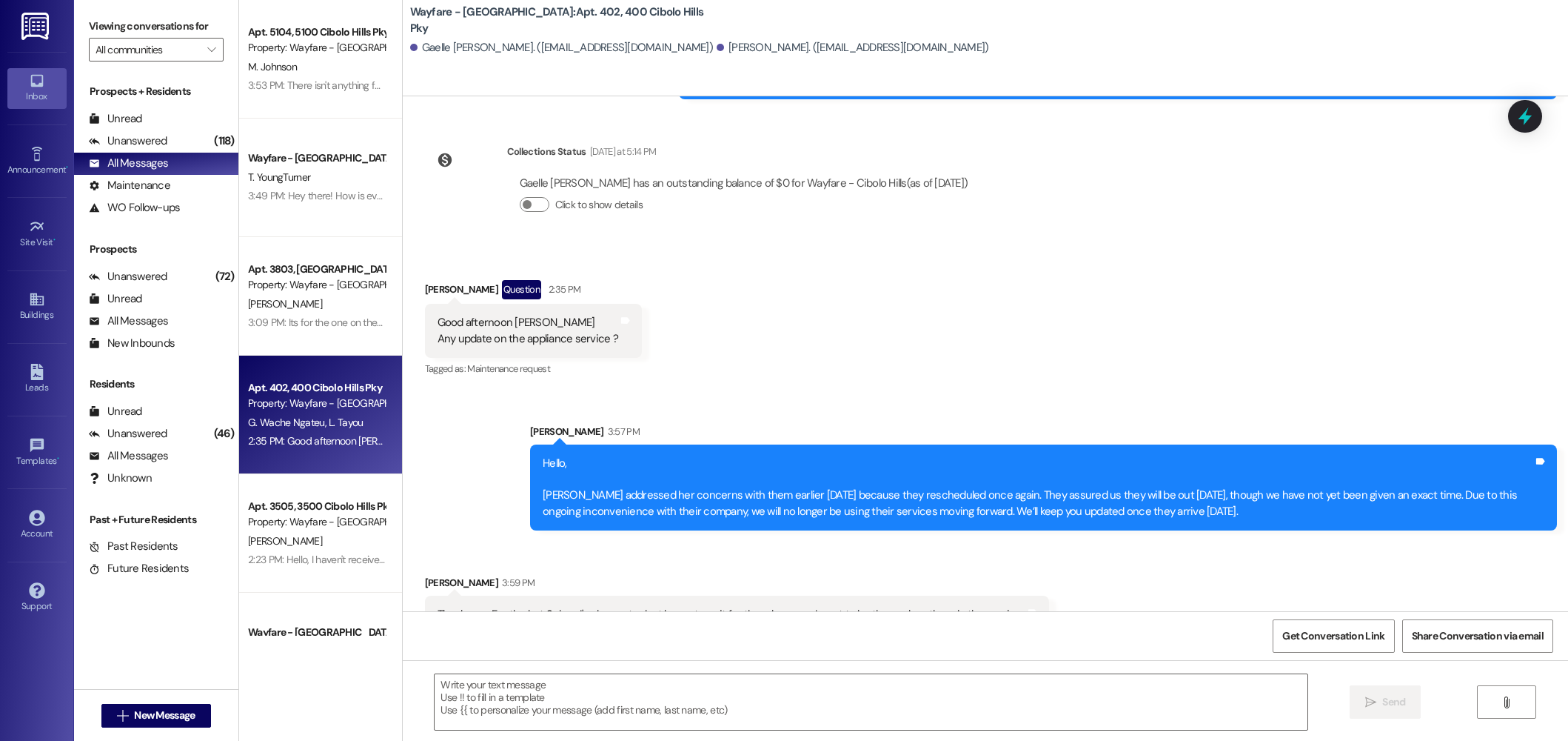
scroll to position [16755, 0]
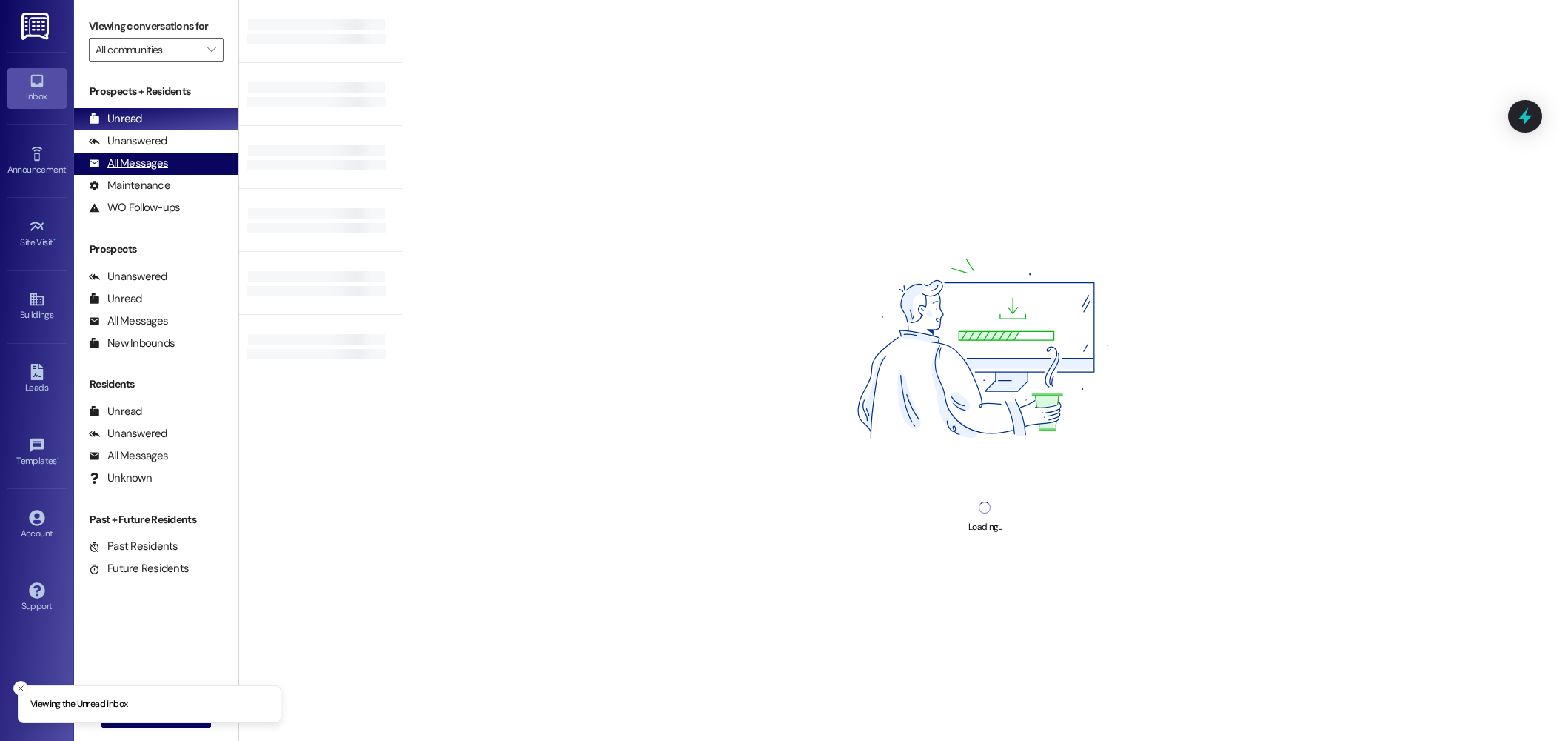
click at [183, 166] on div "All Messages (undefined)" at bounding box center [156, 163] width 164 height 22
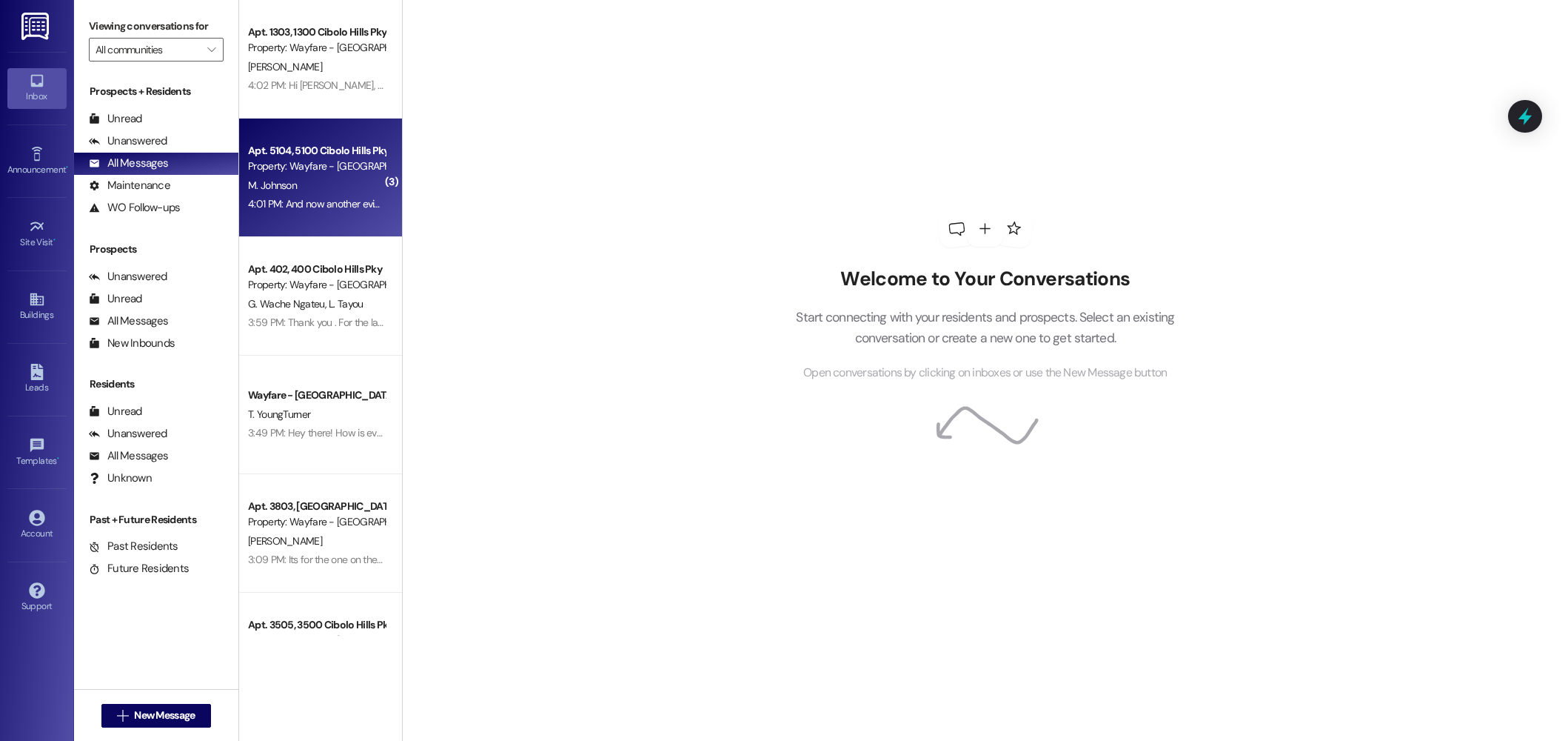
click at [339, 167] on div "Property: Wayfare - [GEOGRAPHIC_DATA]" at bounding box center [316, 167] width 137 height 16
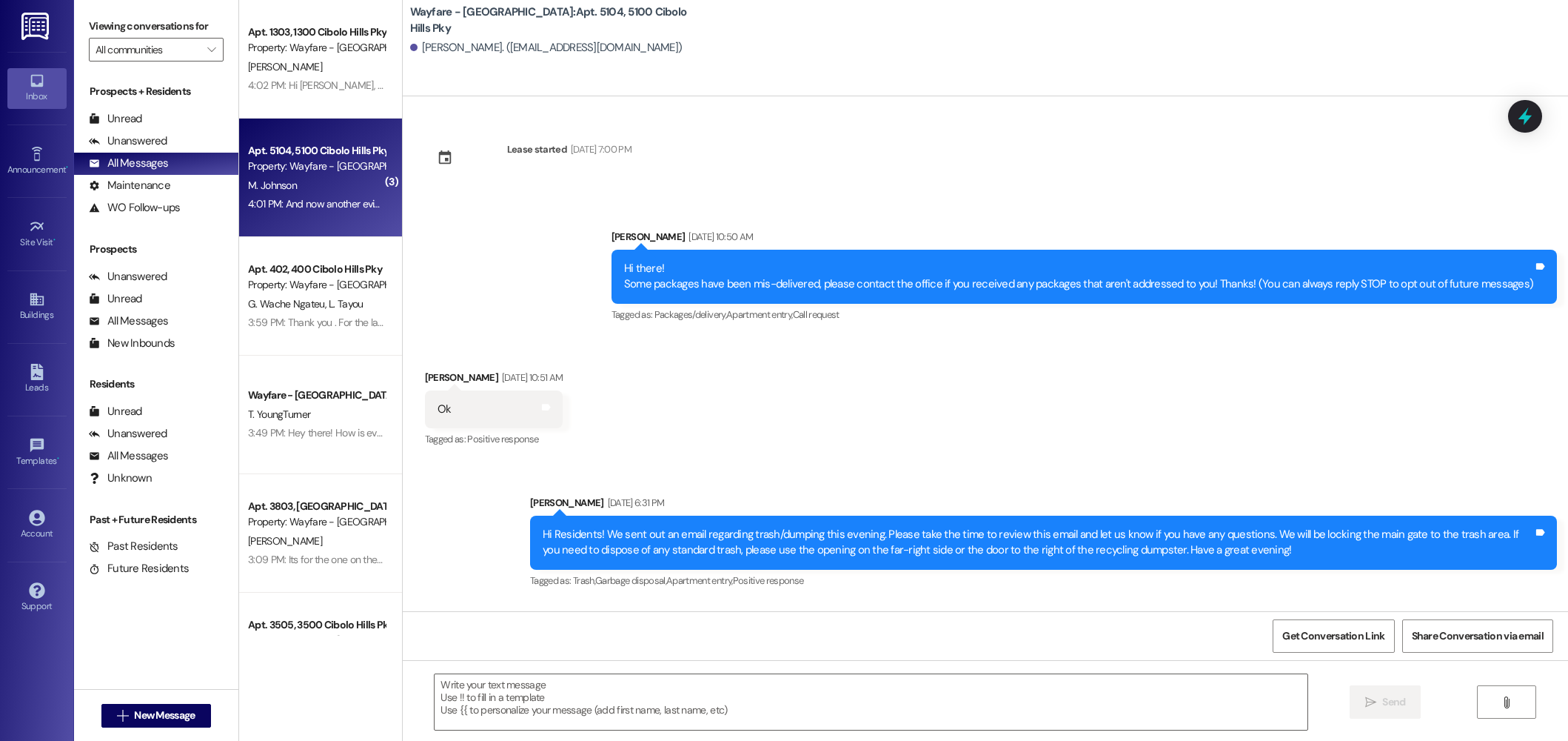
scroll to position [28910, 0]
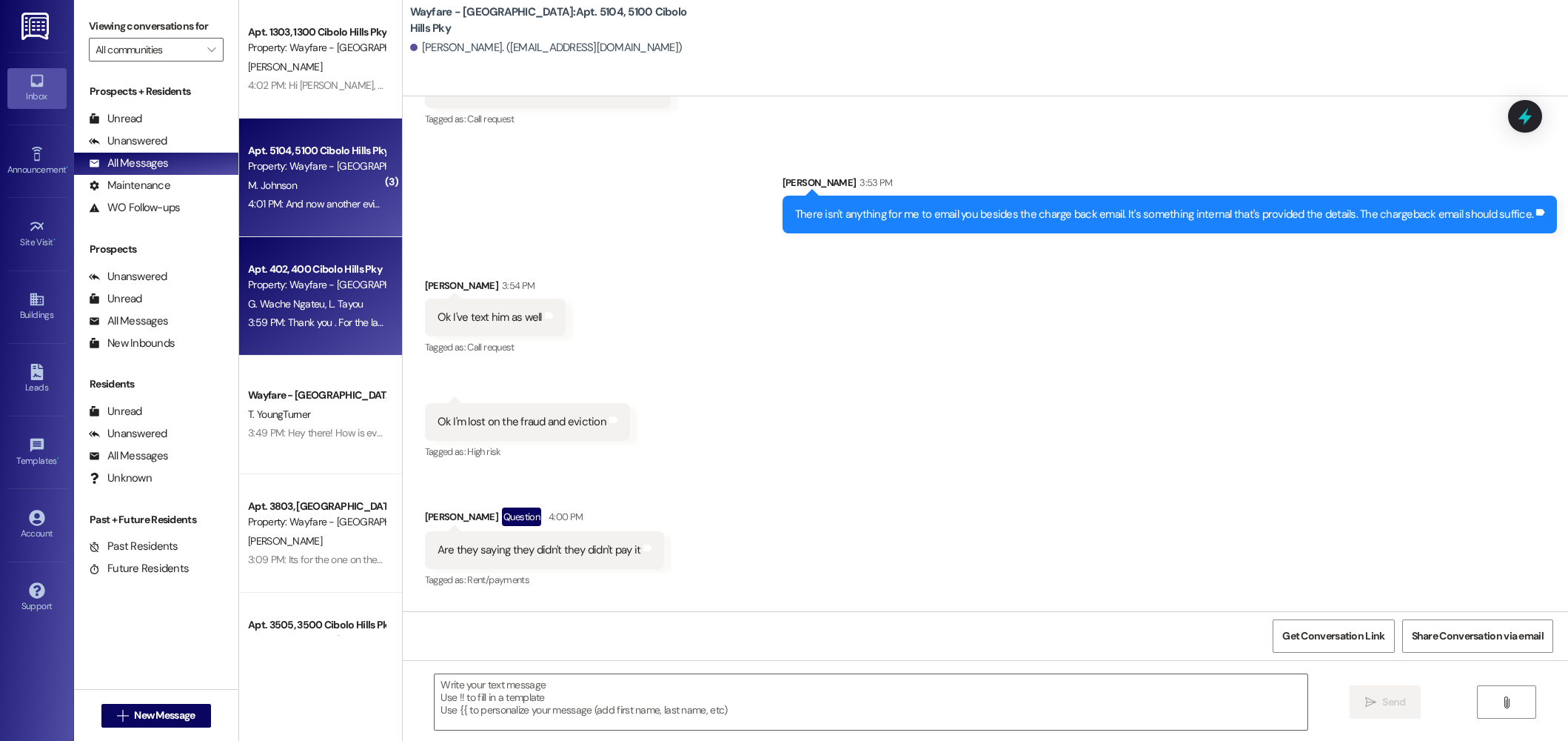
click at [281, 335] on div "Apt. 402, 400 Cibolo Hills Pky Property: Wayfare - Cibolo Hills G. Wache Ngateu…" at bounding box center [320, 297] width 163 height 119
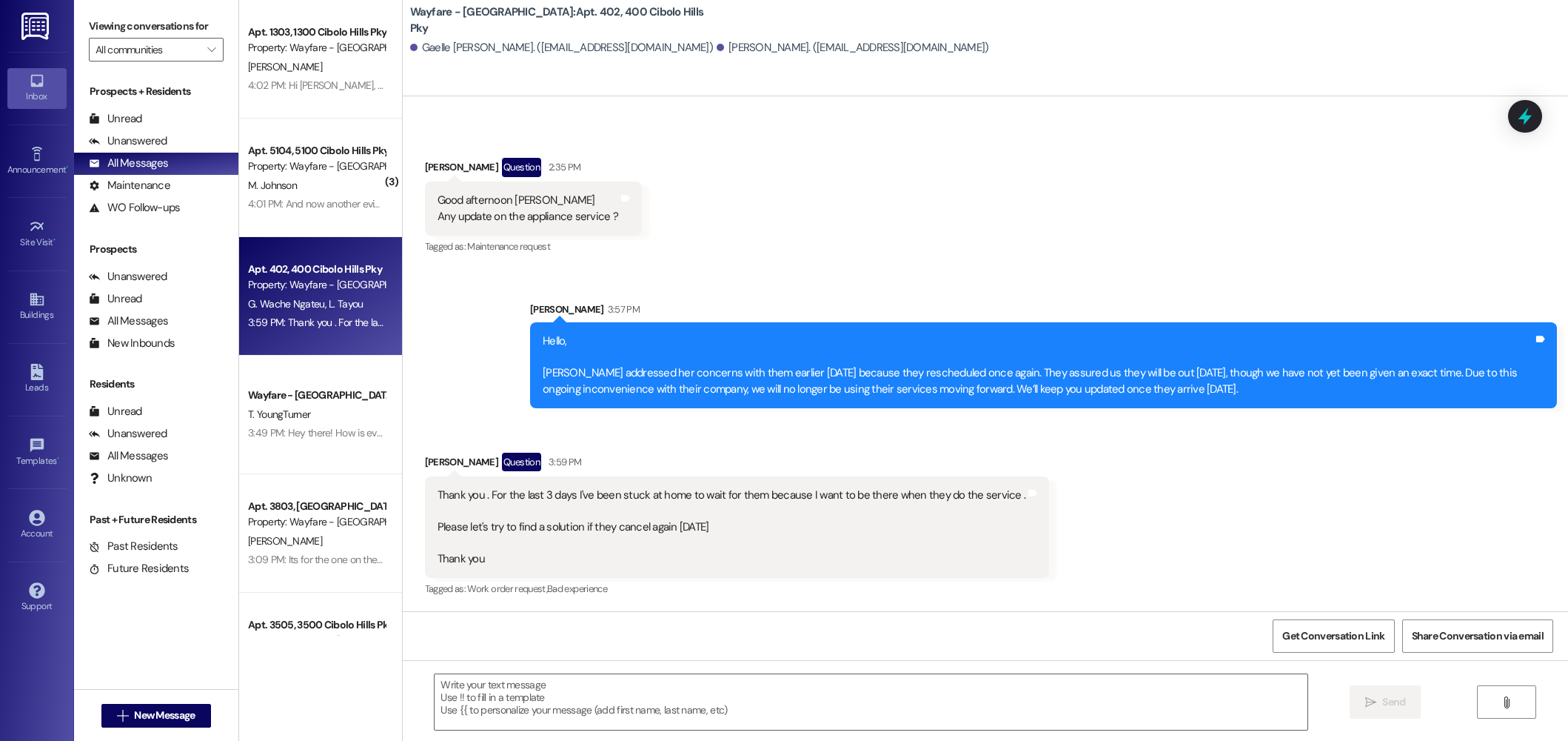
scroll to position [16779, 0]
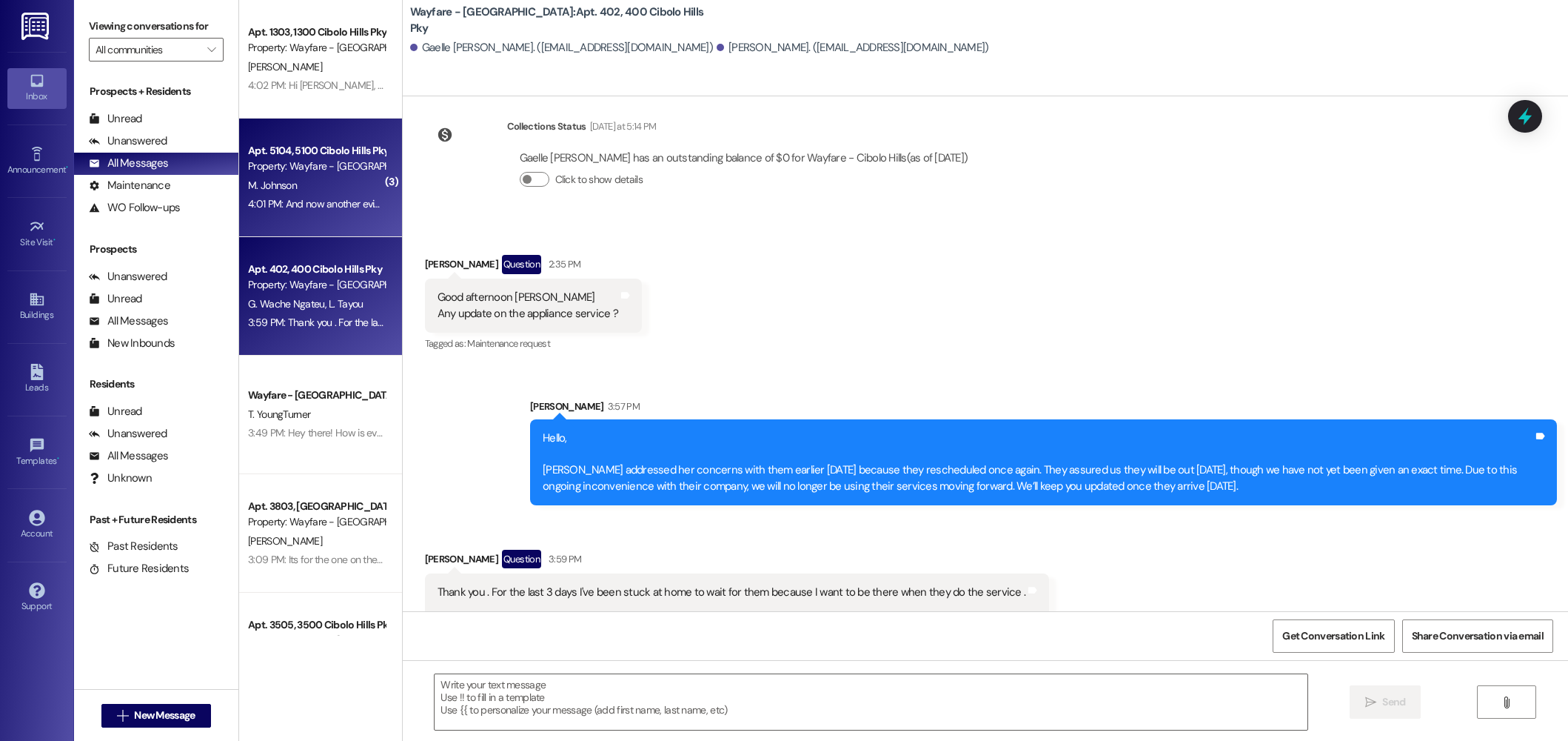
click at [299, 228] on div "Apt. 5104, 5100 Cibolo Hills Pky Property: Wayfare - Cibolo Hills M. Johnson 4:…" at bounding box center [320, 178] width 163 height 119
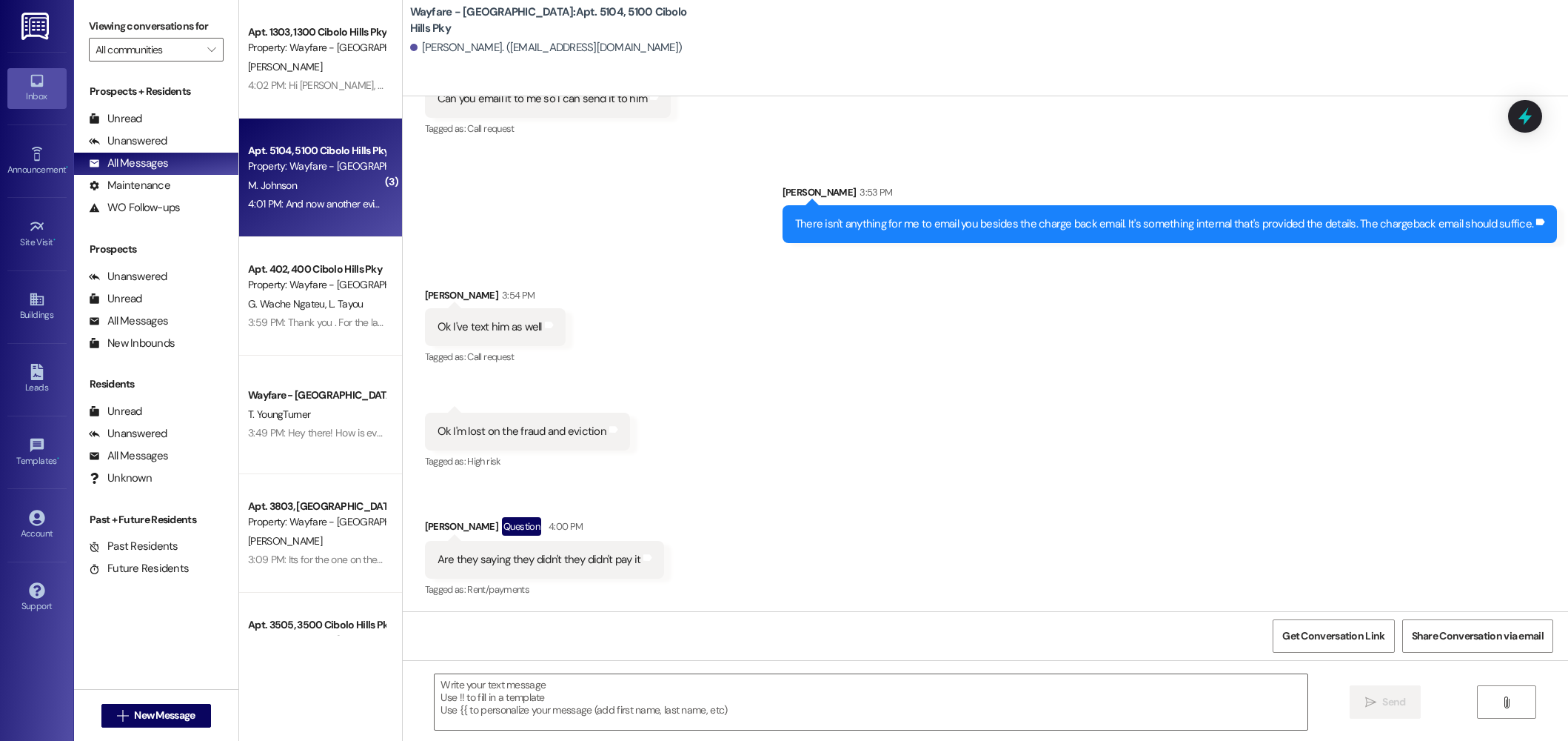
scroll to position [28910, 0]
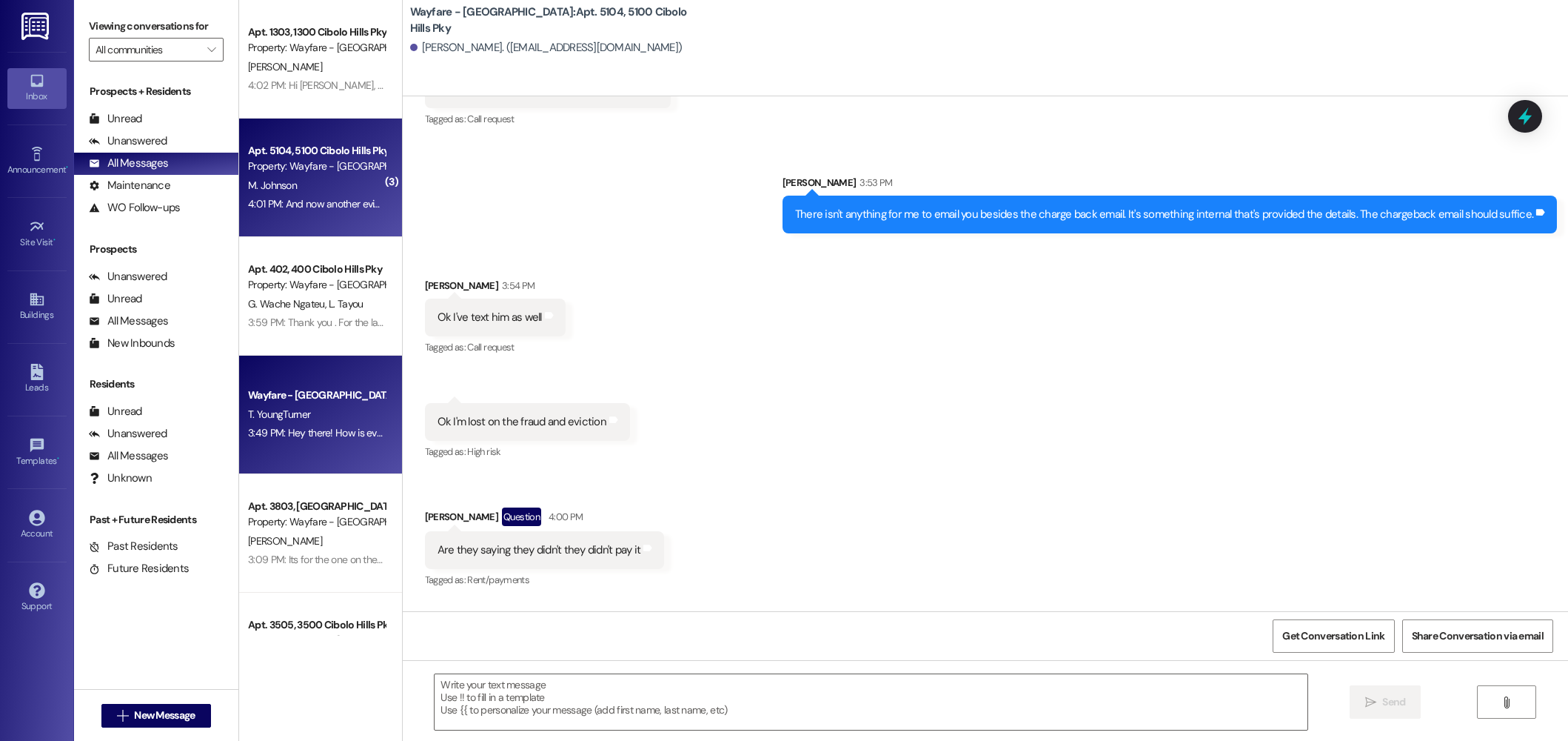
click at [320, 433] on div "3:49 PM: Hey there! How is everything going? Did you need help with anything? 3…" at bounding box center [417, 432] width 339 height 13
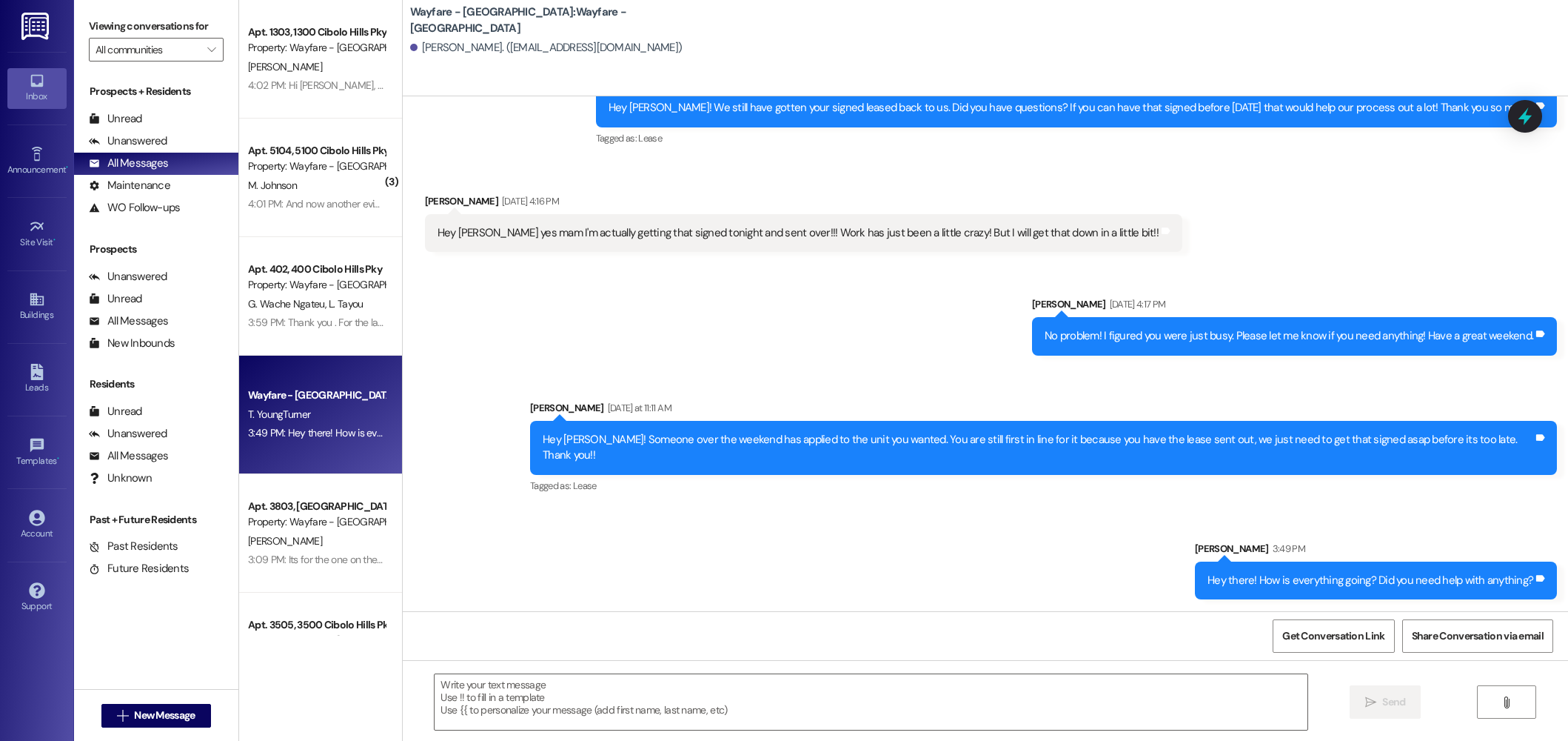
scroll to position [2203, 0]
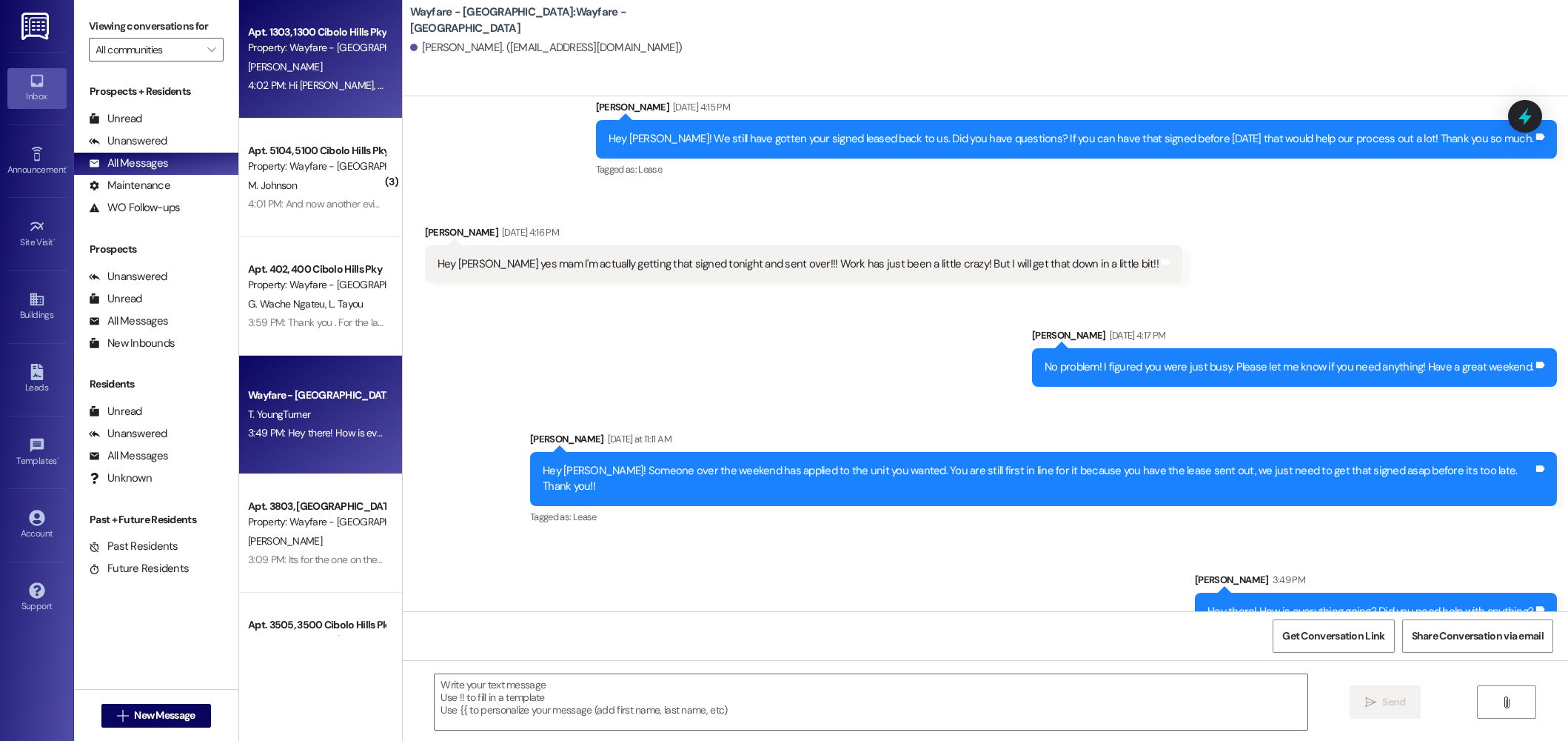
click at [298, 100] on div "Apt. 1303, 1300 Cibolo Hills Pky Property: Wayfare - Cibolo Hills J. Koblis 4:0…" at bounding box center [320, 59] width 163 height 119
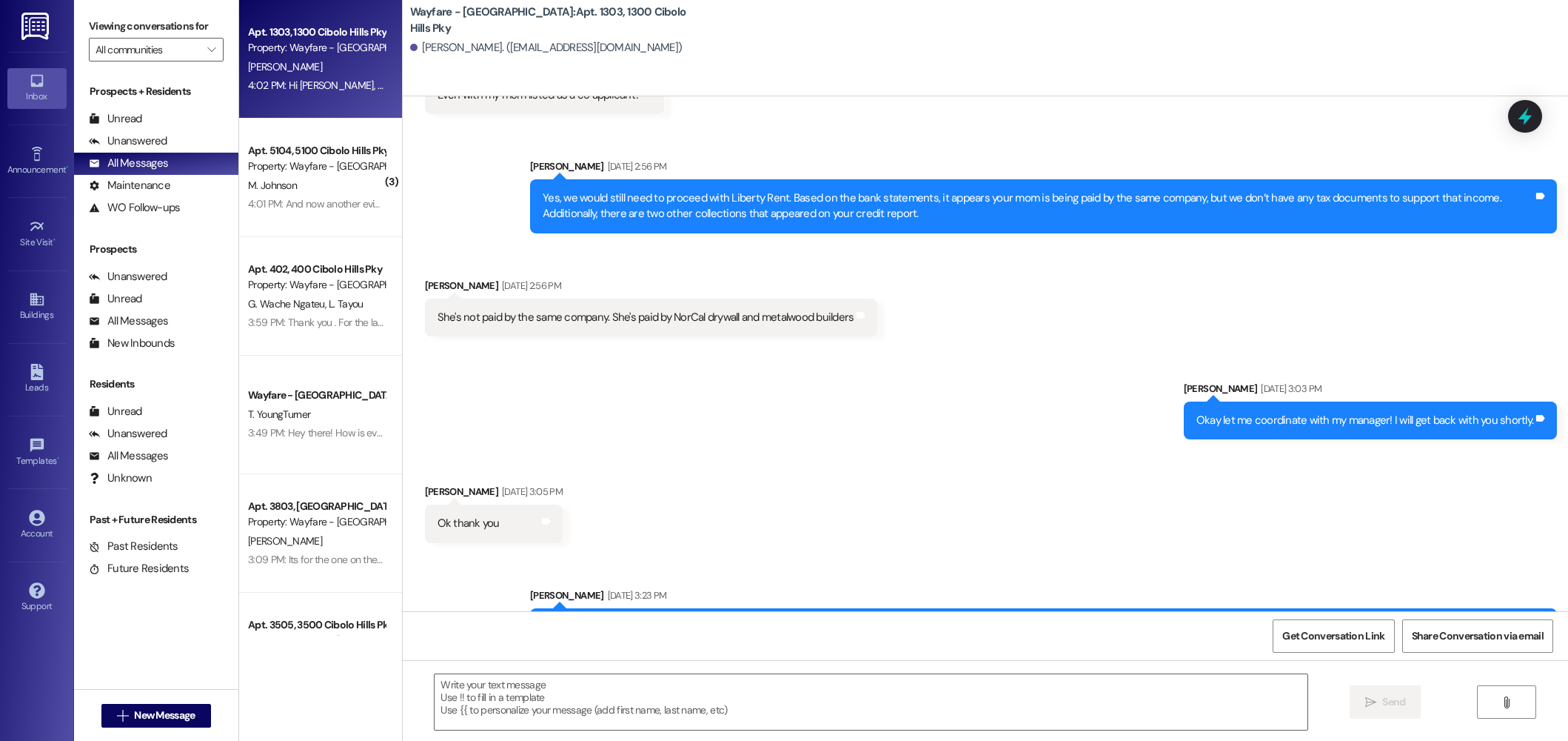
scroll to position [2177, 0]
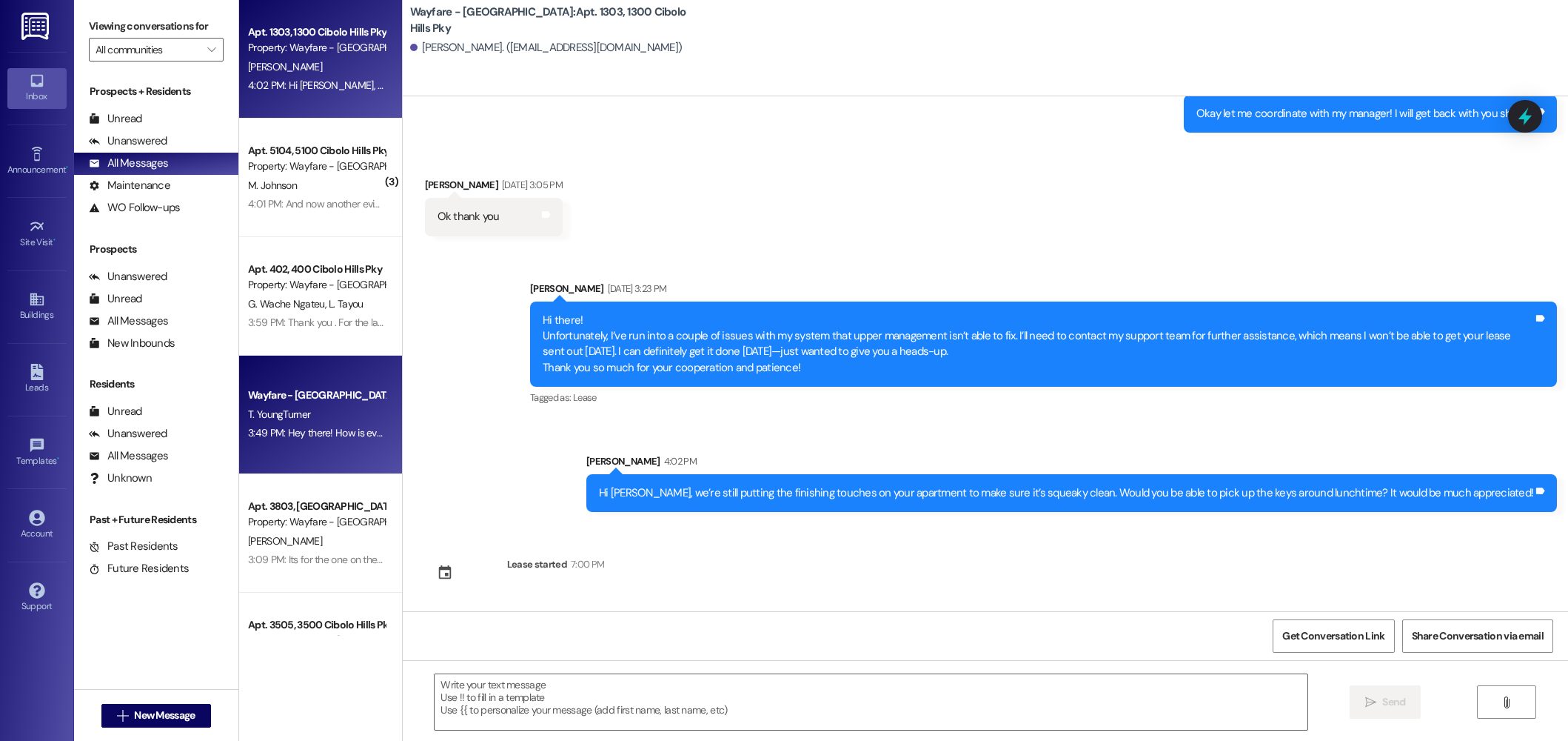
click at [312, 379] on div "Wayfare - Cibolo Hills Prospect T. YoungTurner 3:49 PM: Hey there! How is every…" at bounding box center [320, 415] width 163 height 119
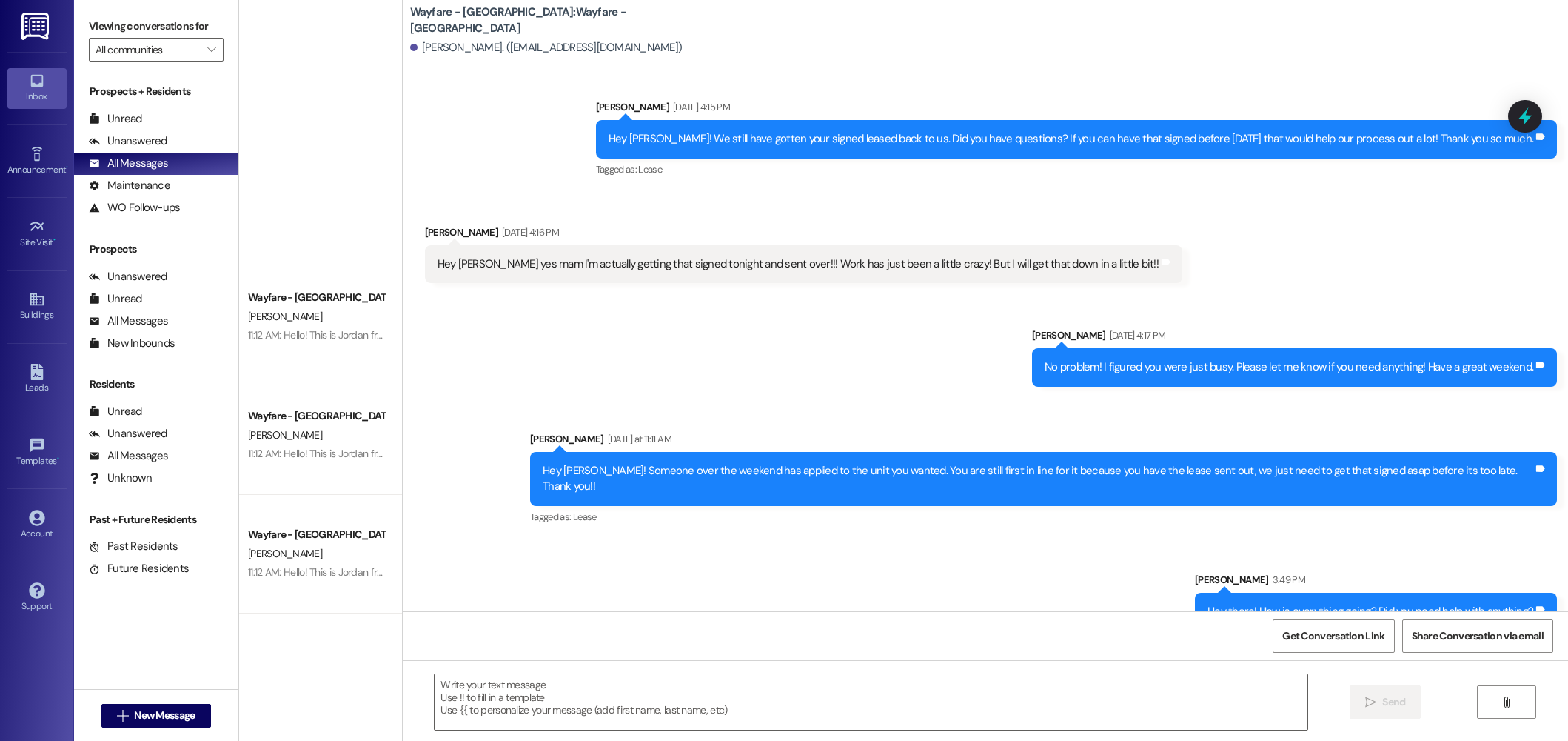
scroll to position [1602, 0]
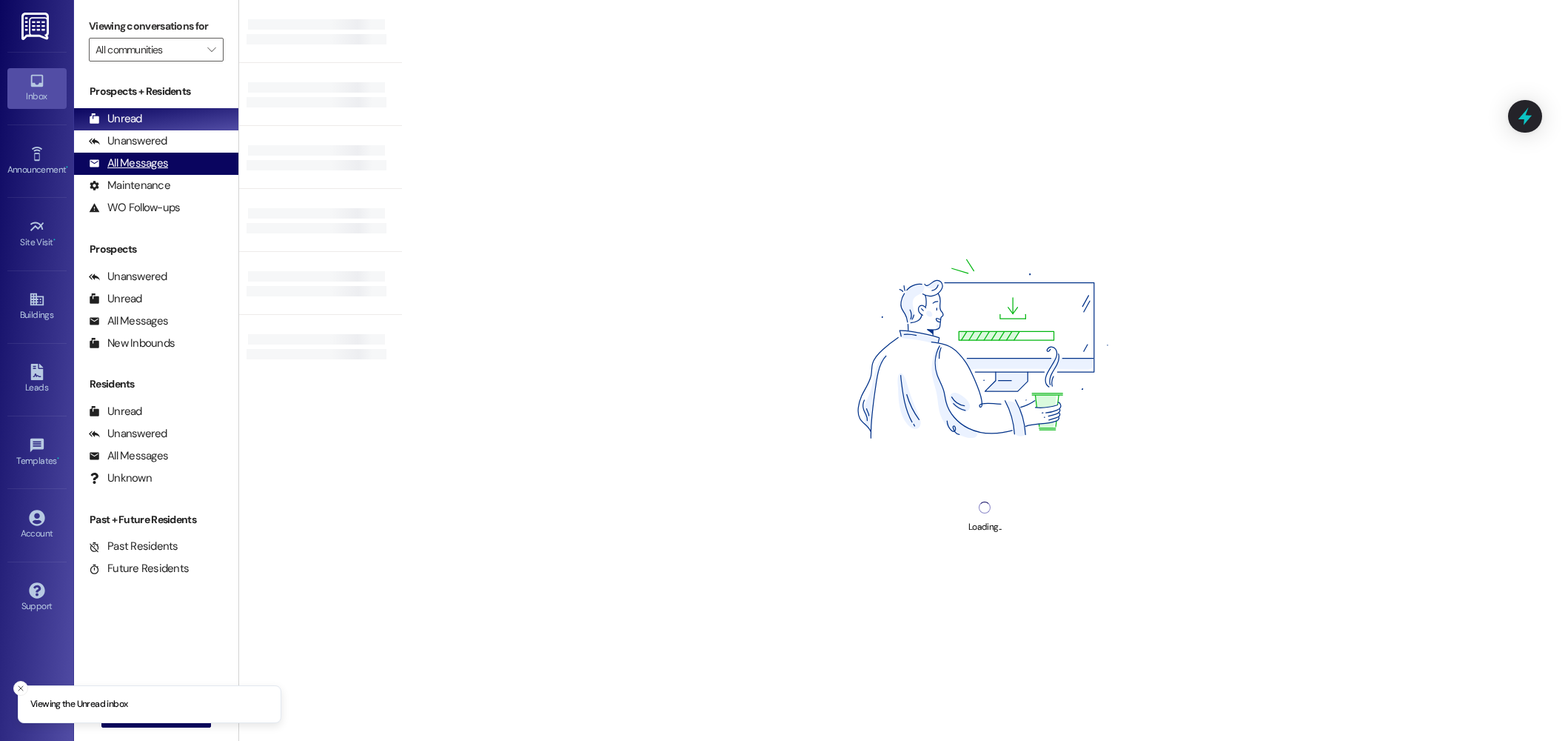
click at [140, 173] on div "All Messages (undefined)" at bounding box center [156, 163] width 164 height 22
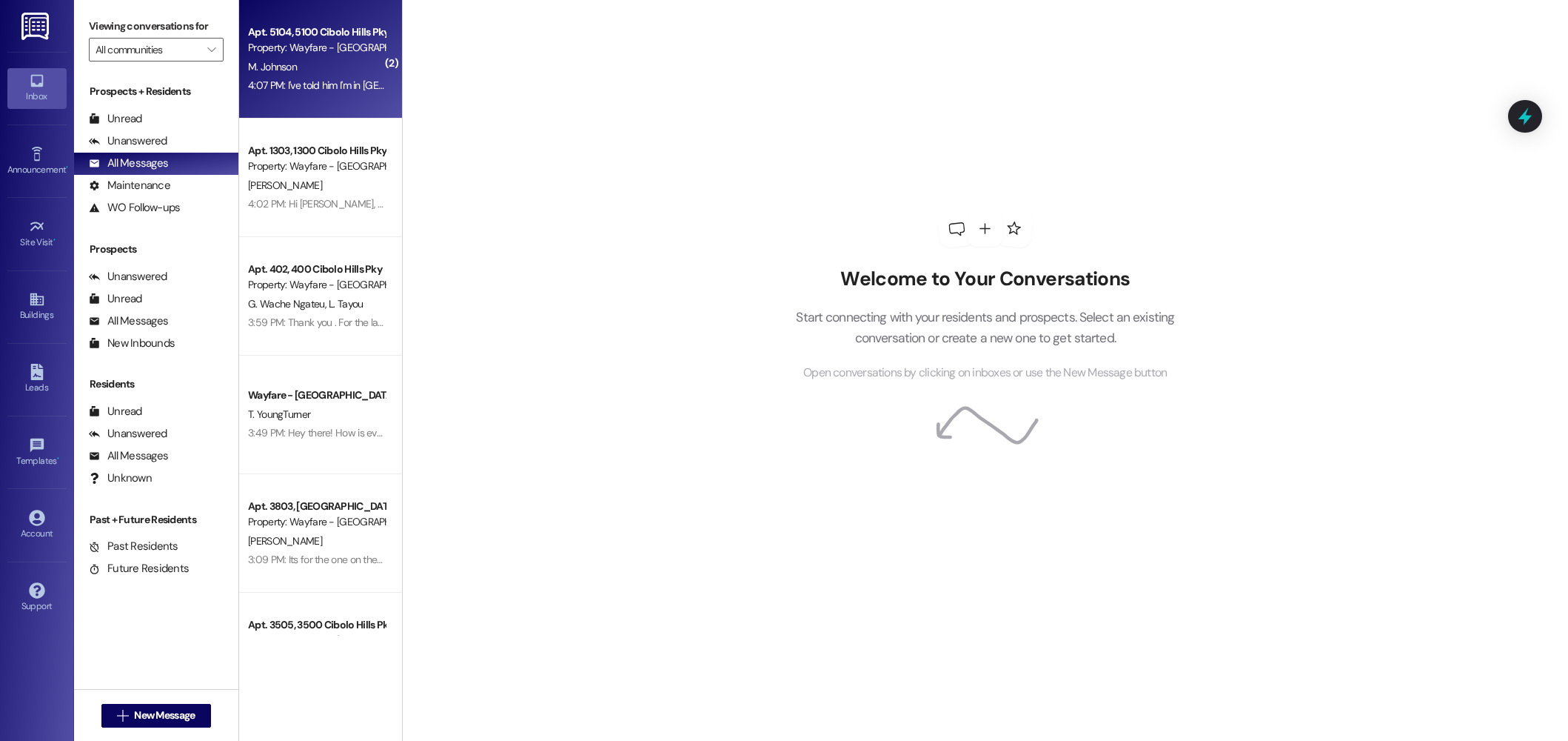
click at [307, 39] on div "Apt. 5104, 5100 Cibolo Hills Pky" at bounding box center [316, 32] width 137 height 16
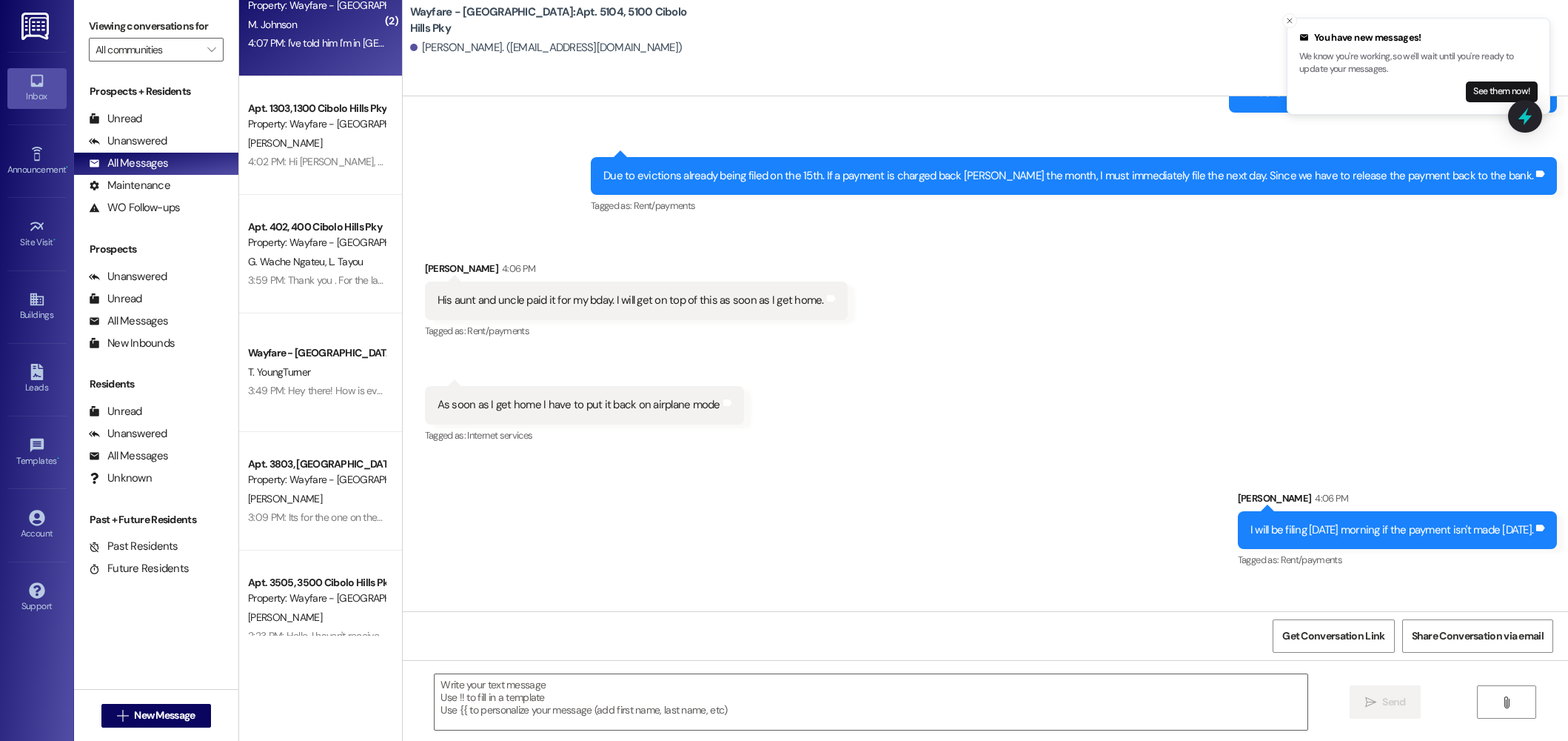
scroll to position [29701, 0]
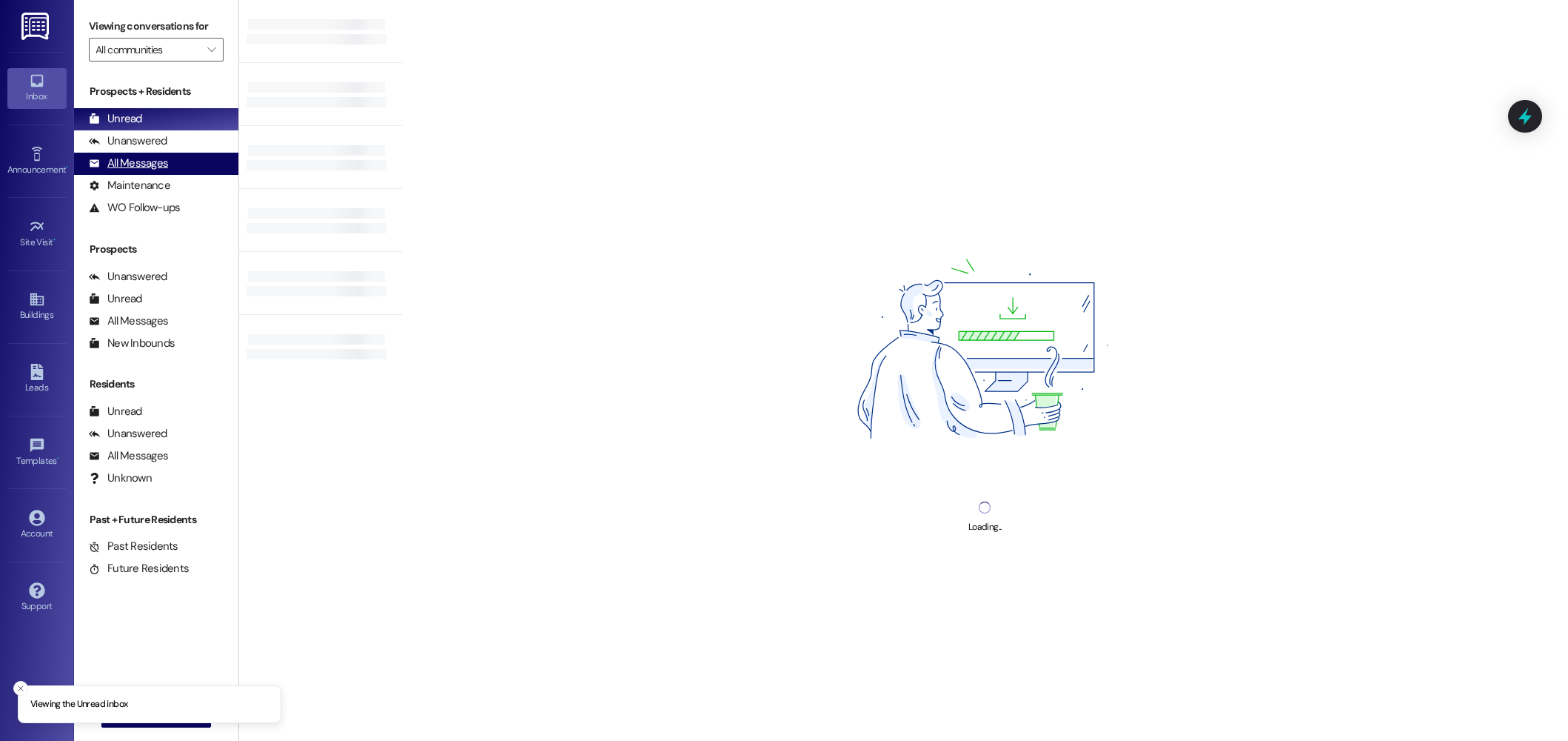
click at [161, 174] on div "All Messages (undefined)" at bounding box center [156, 163] width 164 height 22
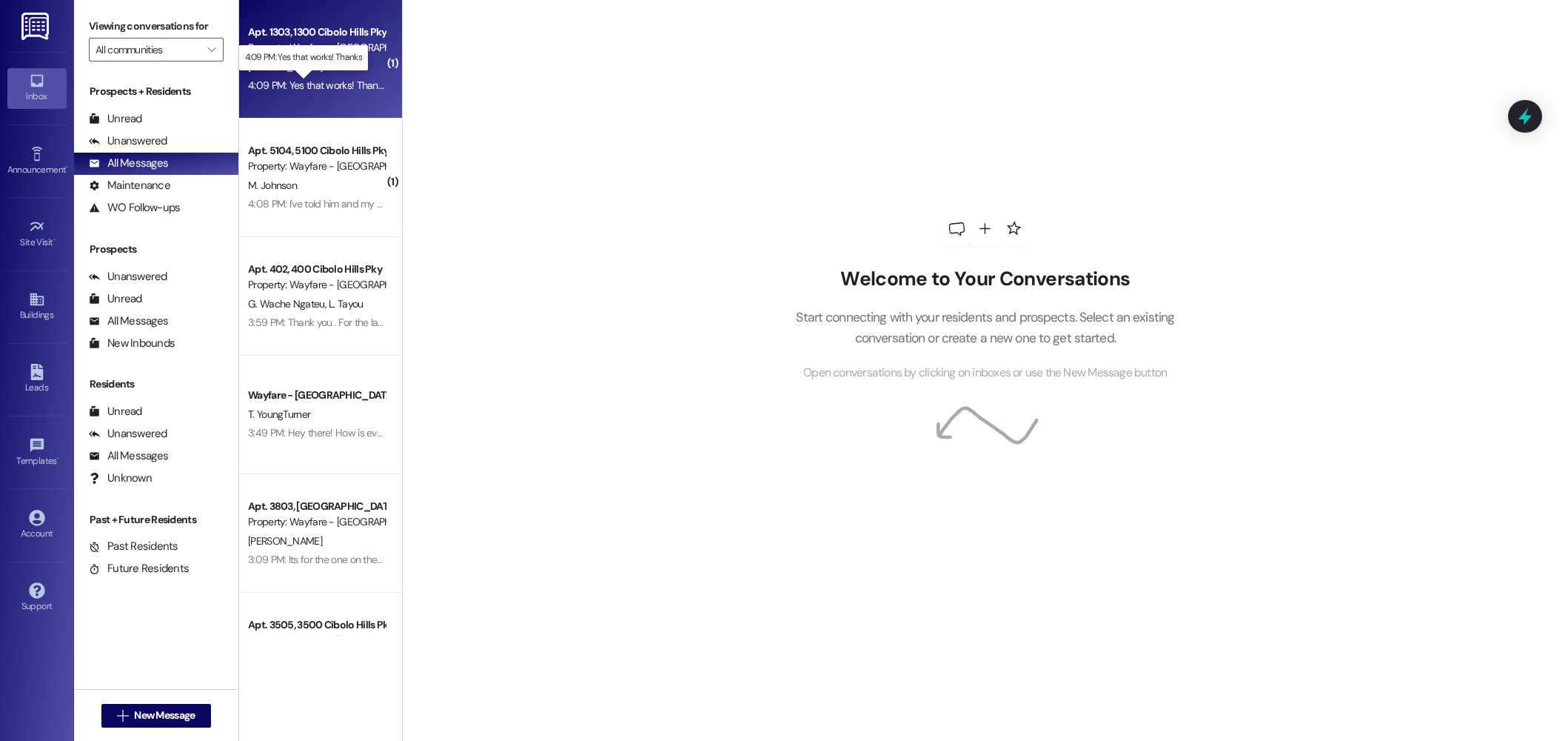
click at [324, 85] on div "4:09 PM: Yes that works! Thanks 4:09 PM: Yes that works! Thanks" at bounding box center [318, 85] width 140 height 13
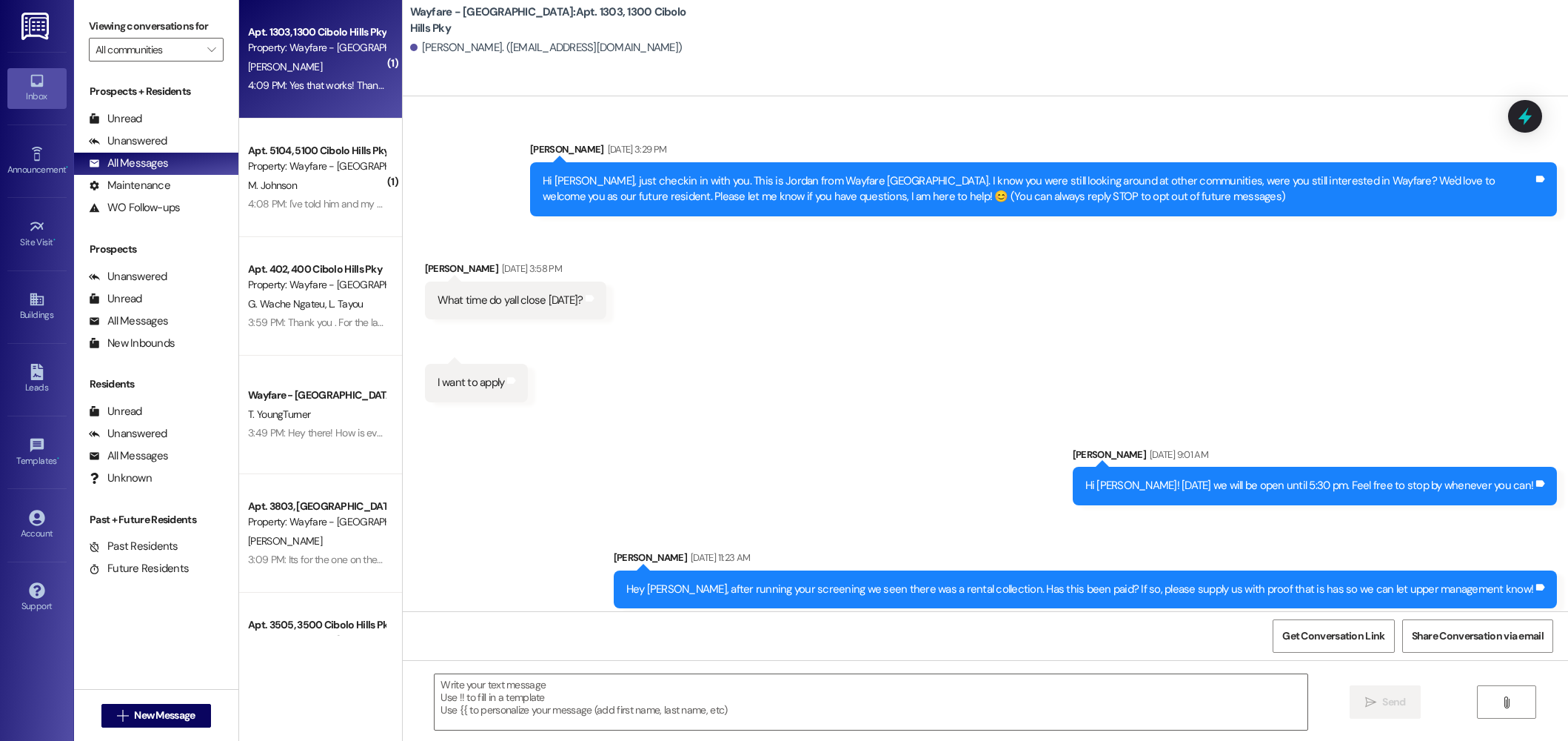
scroll to position [2302, 0]
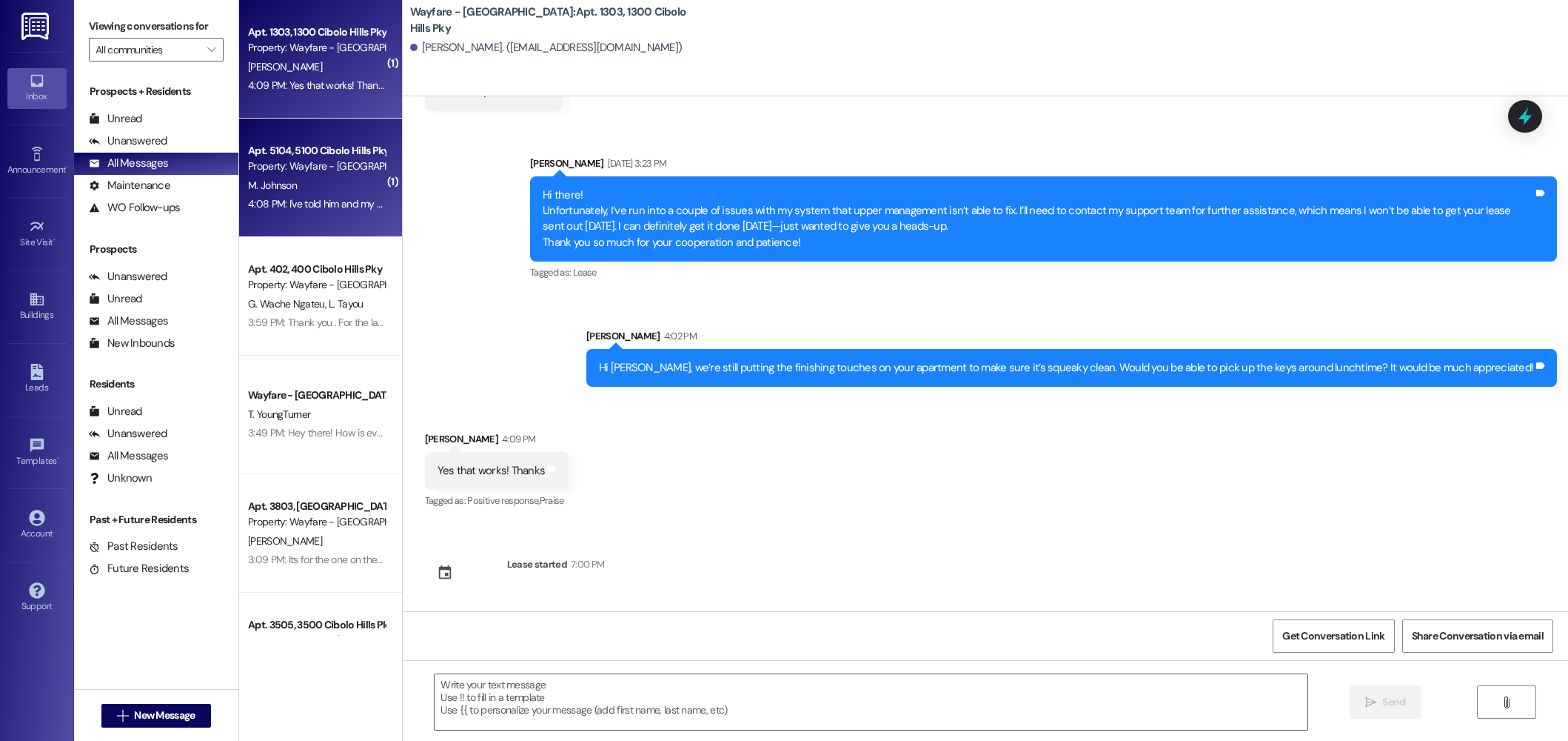
click at [315, 205] on div "4:08 PM: I've told him and my sister I don't return until 21st I can't do to mu…" at bounding box center [431, 203] width 367 height 13
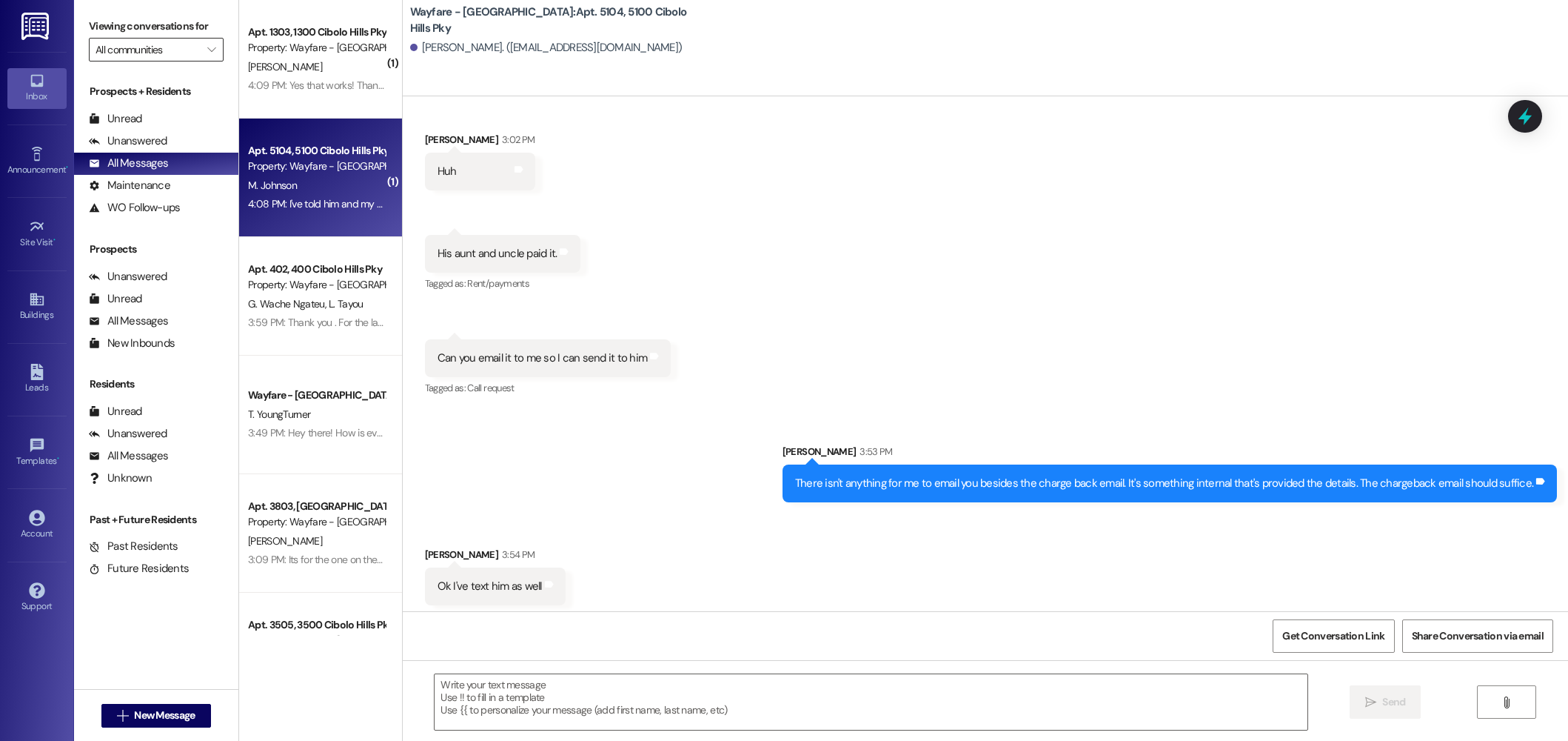
scroll to position [28570, 0]
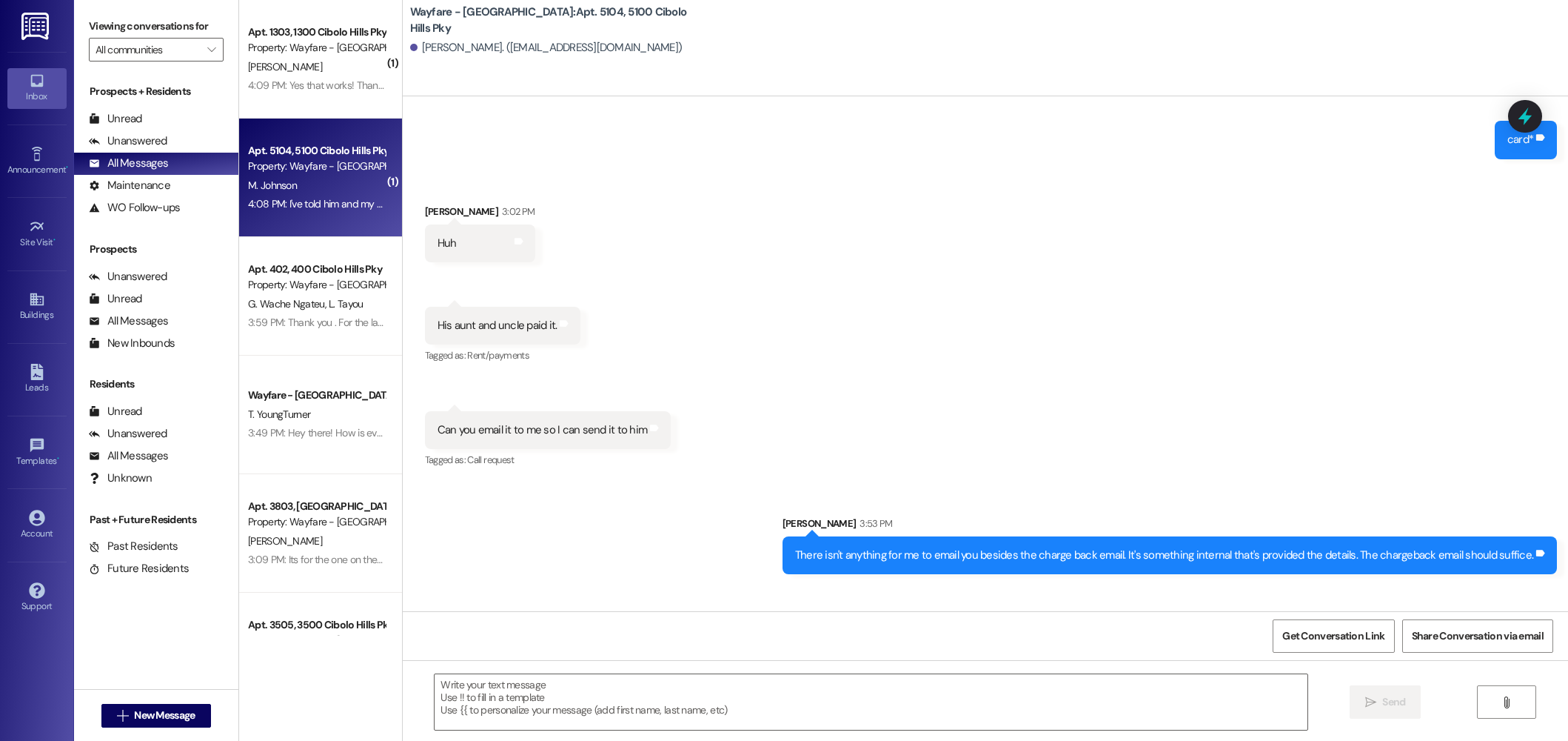
click at [214, 36] on div "Viewing conversations for All communities " at bounding box center [156, 38] width 164 height 76
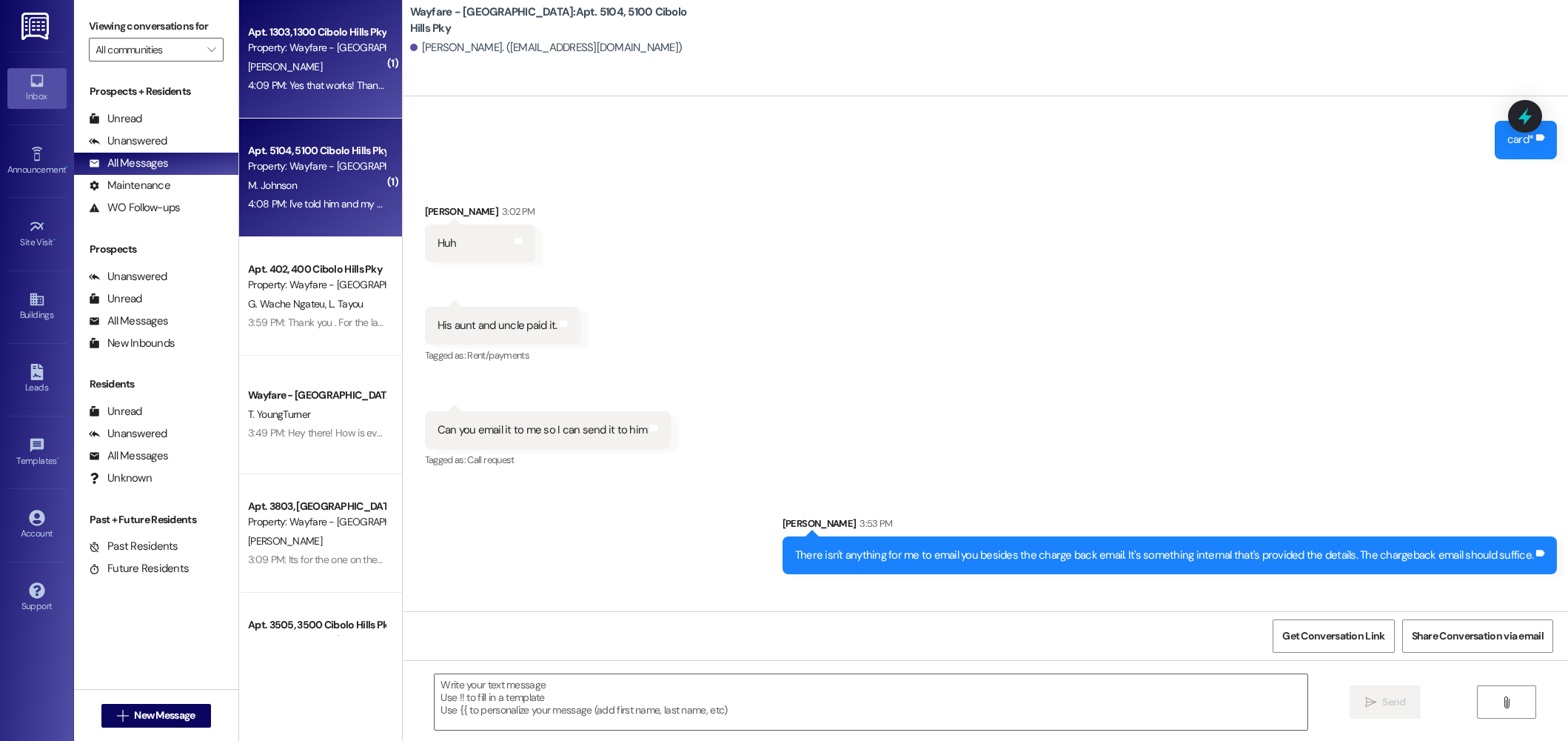
click at [282, 27] on div "Apt. 1303, 1300 Cibolo Hills Pky" at bounding box center [316, 32] width 137 height 16
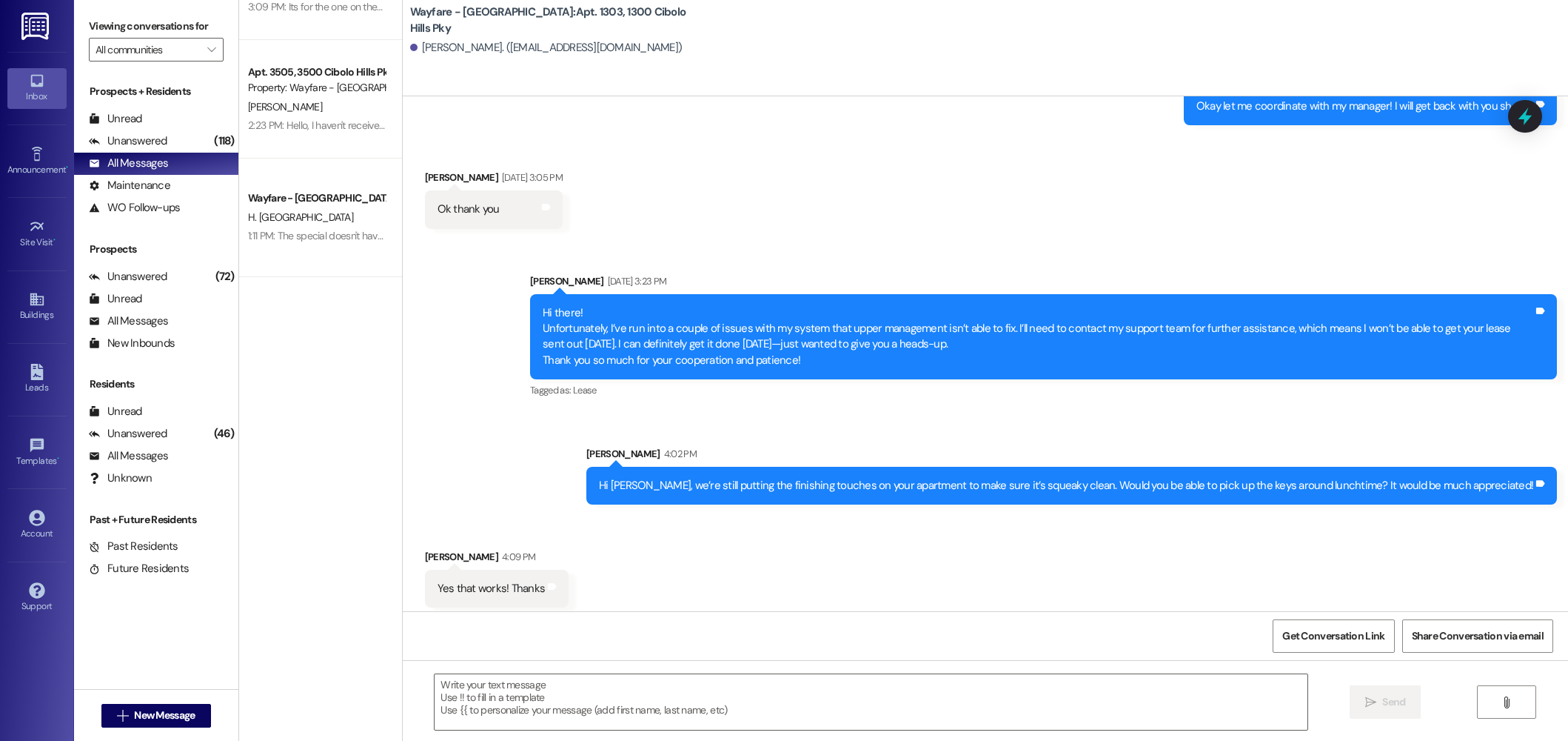
scroll to position [0, 0]
